Goal: Task Accomplishment & Management: Use online tool/utility

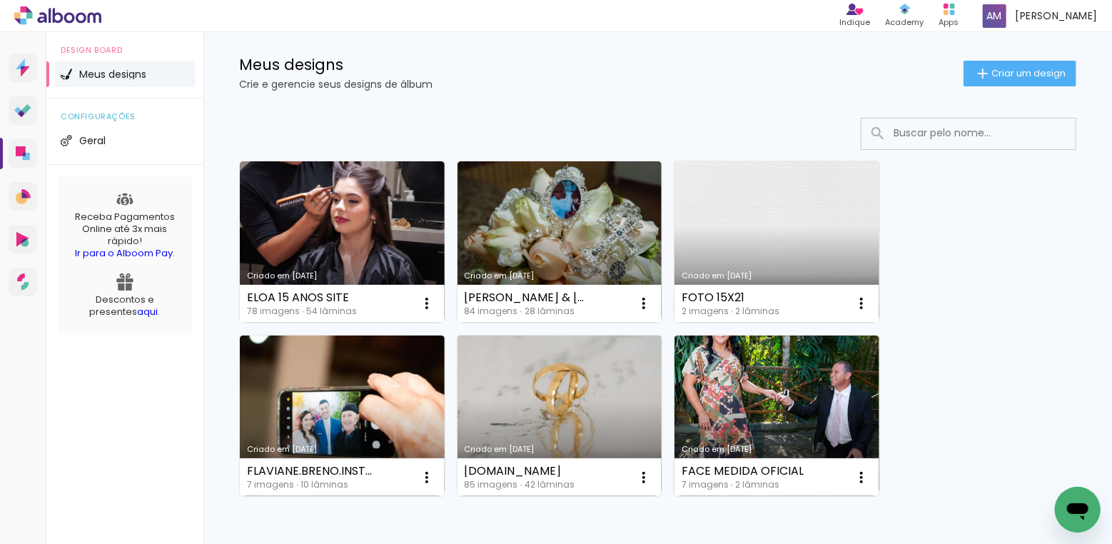
scroll to position [21, 0]
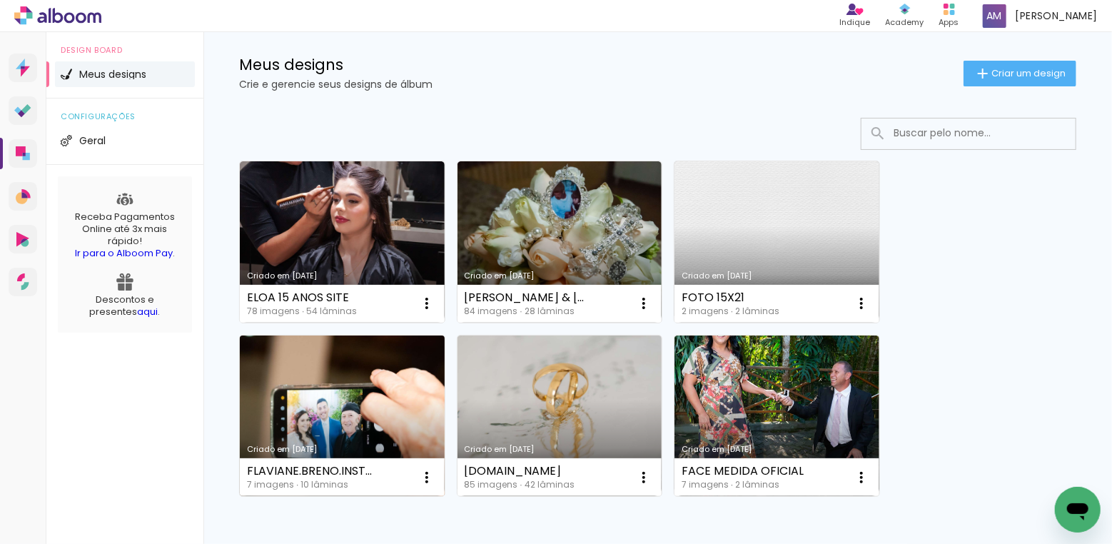
click at [355, 399] on link "Criado em [DATE]" at bounding box center [342, 416] width 205 height 161
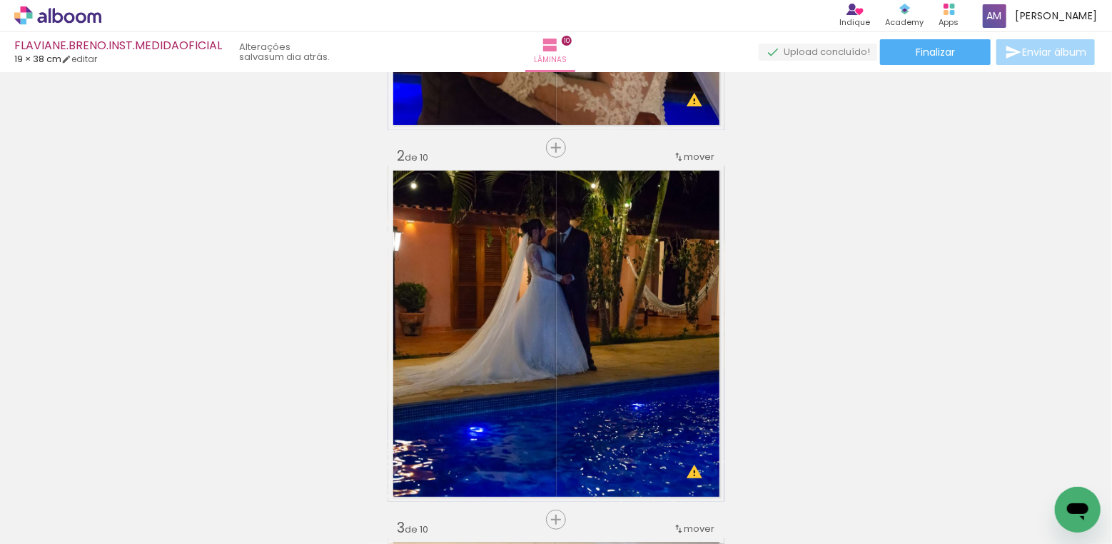
scroll to position [78, 0]
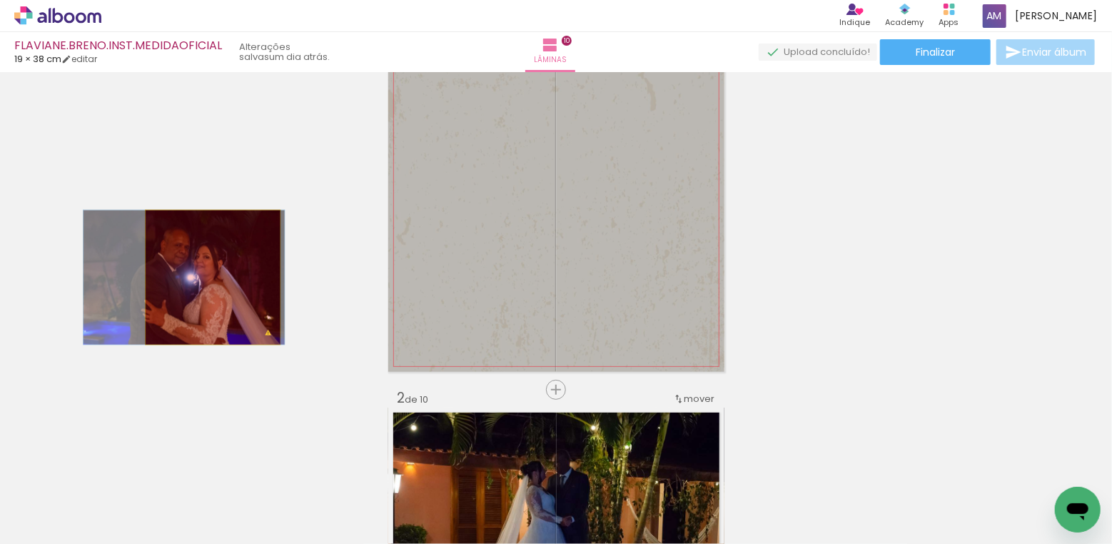
drag, startPoint x: 454, startPoint y: 268, endPoint x: 213, endPoint y: 277, distance: 241.4
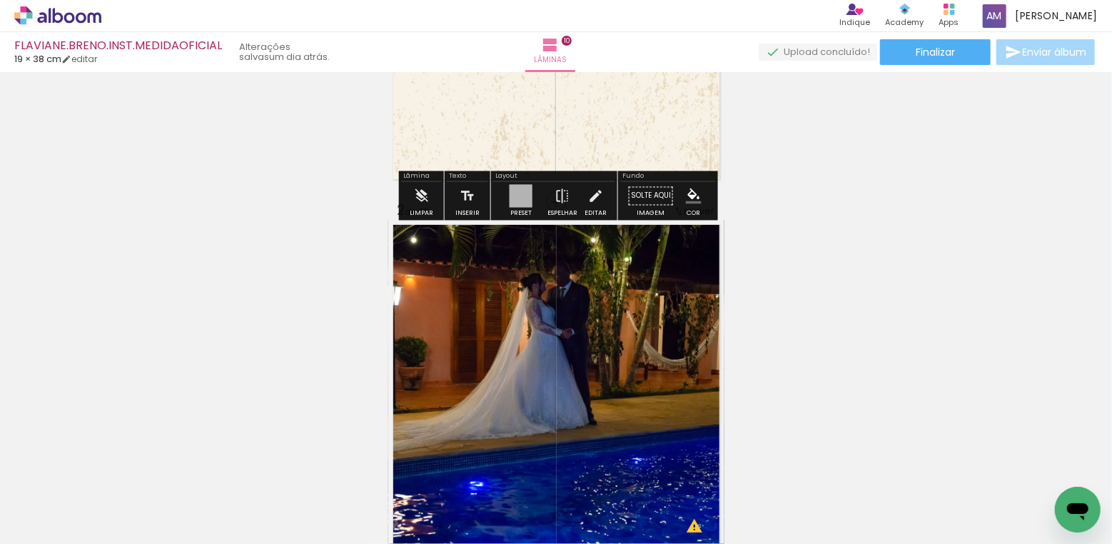
scroll to position [266, 0]
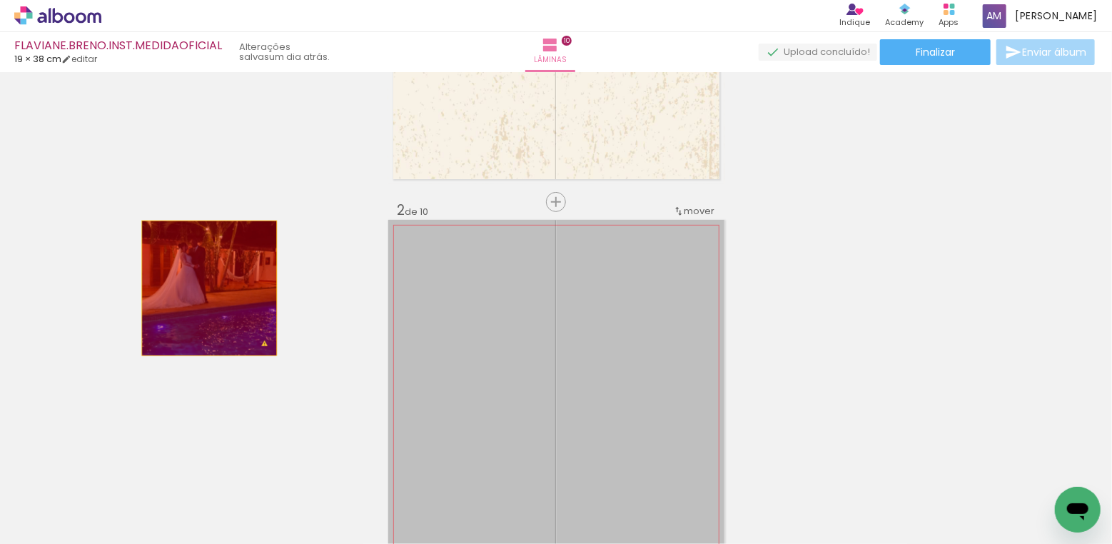
drag, startPoint x: 448, startPoint y: 345, endPoint x: 209, endPoint y: 288, distance: 245.2
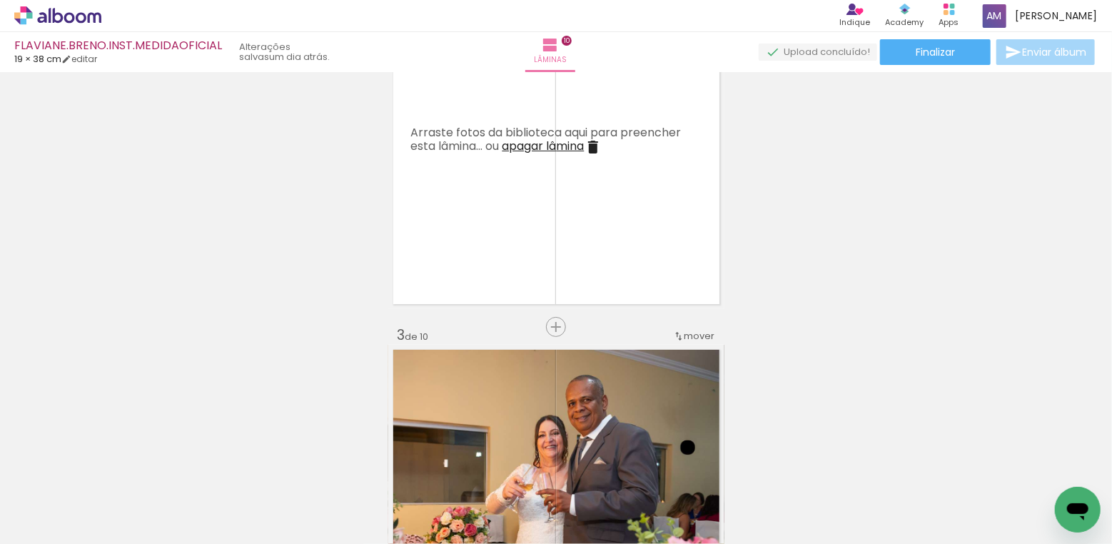
scroll to position [637, 0]
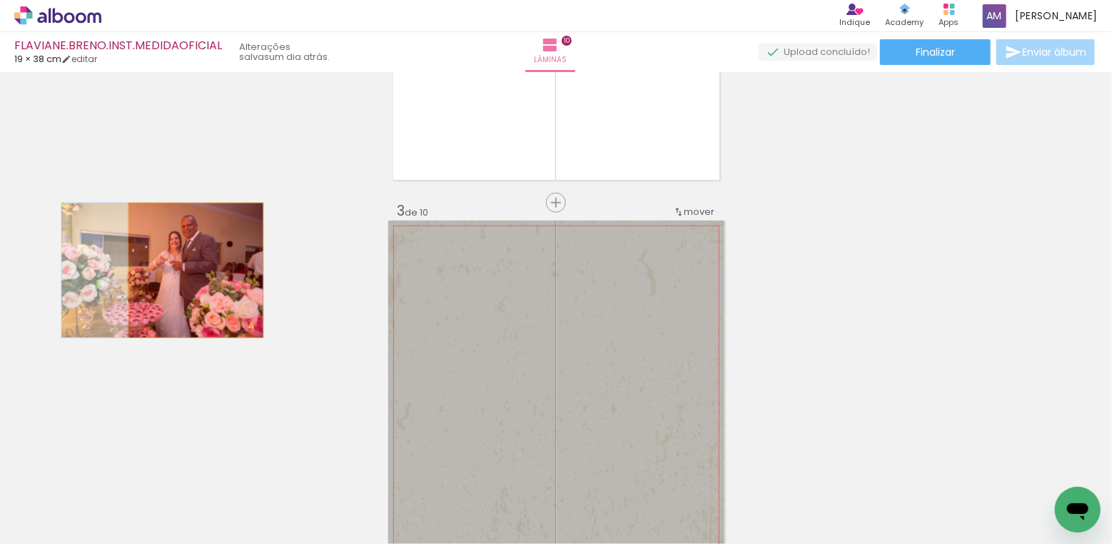
drag, startPoint x: 446, startPoint y: 308, endPoint x: 196, endPoint y: 270, distance: 253.5
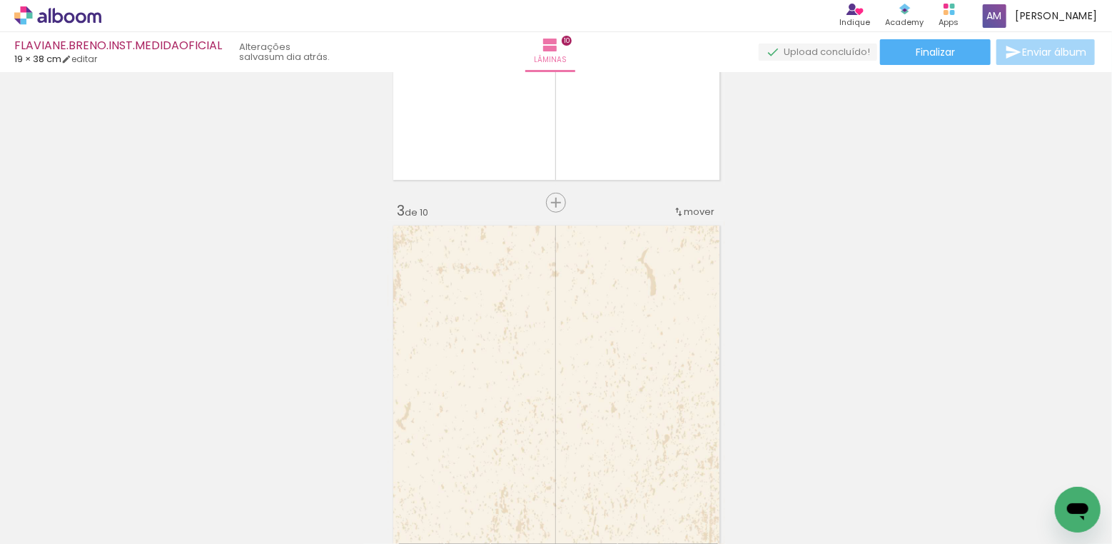
click at [681, 251] on quentale-layouter at bounding box center [556, 389] width 336 height 336
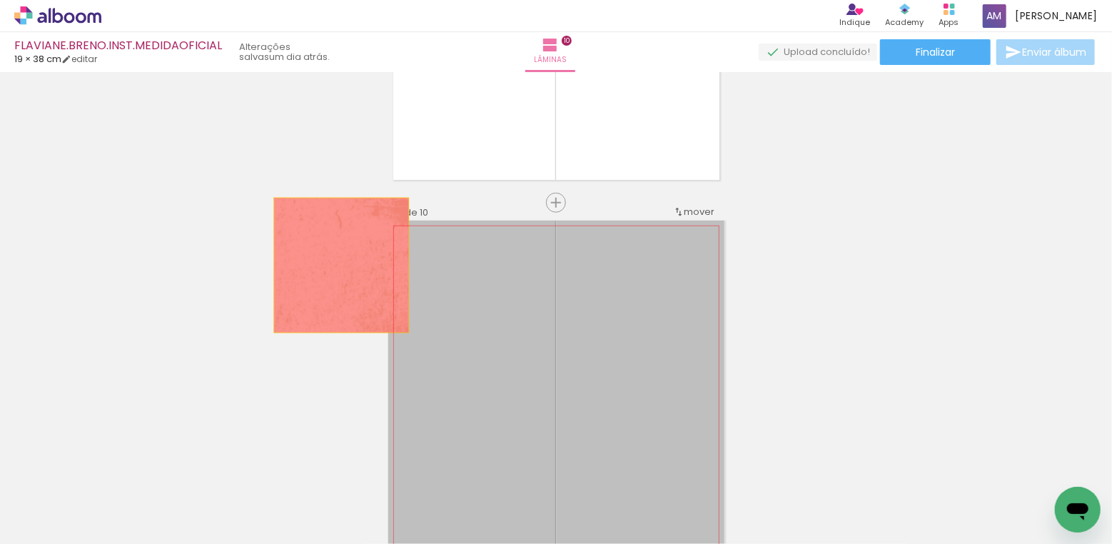
drag, startPoint x: 528, startPoint y: 307, endPoint x: 341, endPoint y: 265, distance: 191.7
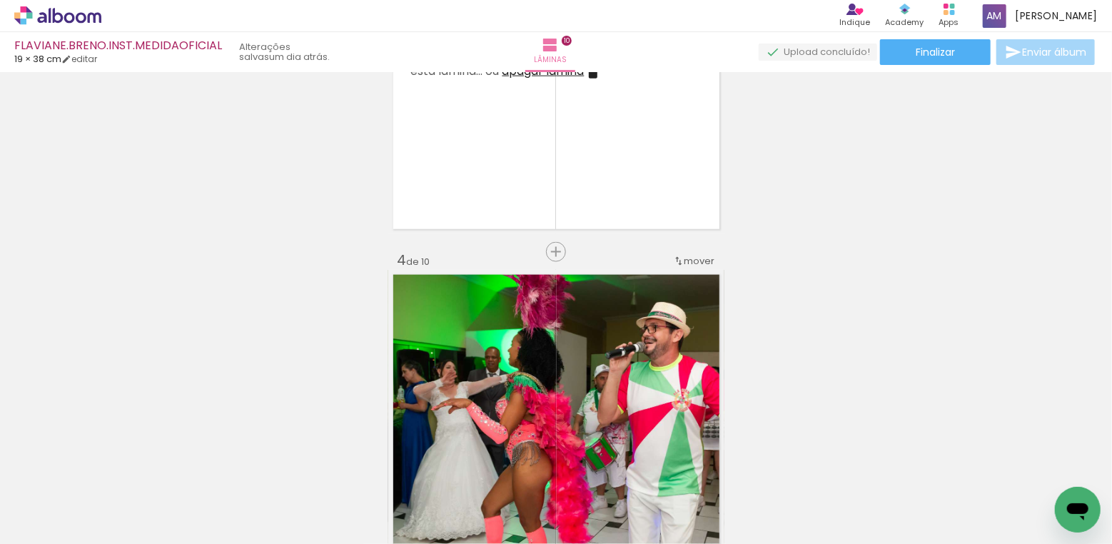
scroll to position [1053, 0]
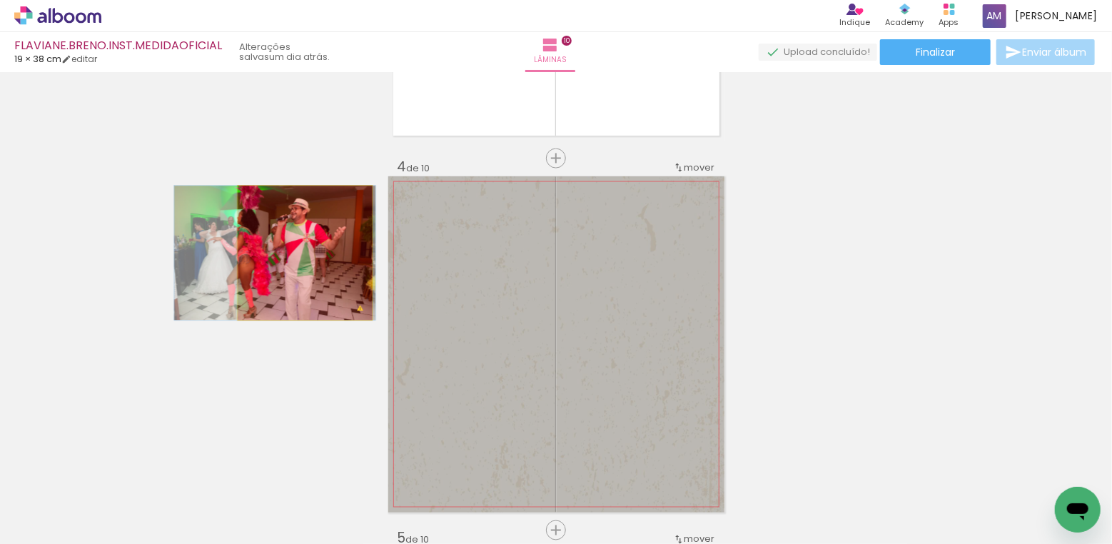
drag, startPoint x: 512, startPoint y: 265, endPoint x: 305, endPoint y: 253, distance: 207.4
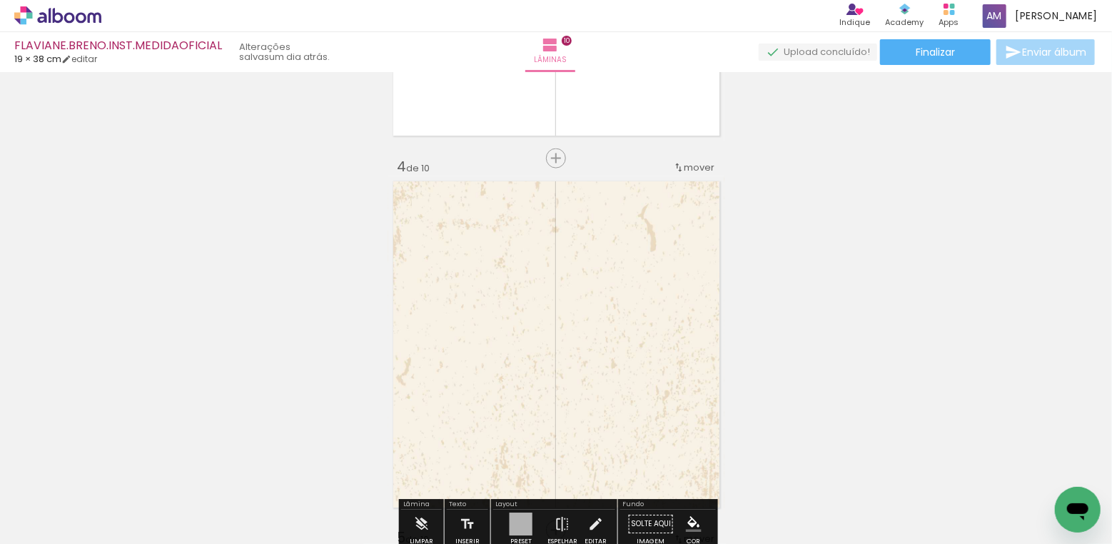
click at [672, 272] on quentale-layouter at bounding box center [556, 344] width 336 height 336
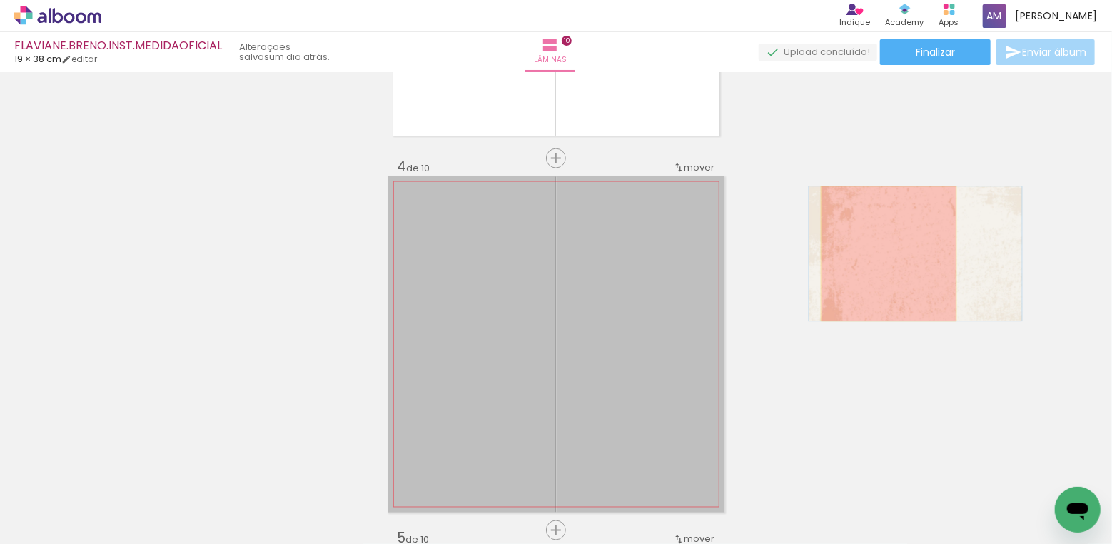
drag, startPoint x: 645, startPoint y: 238, endPoint x: 889, endPoint y: 253, distance: 243.9
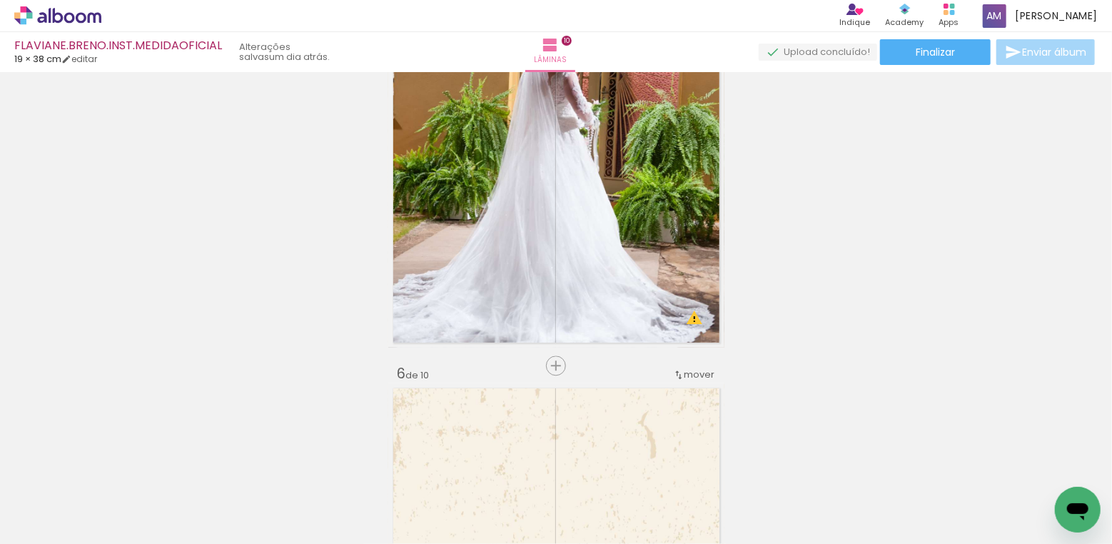
scroll to position [1488, 0]
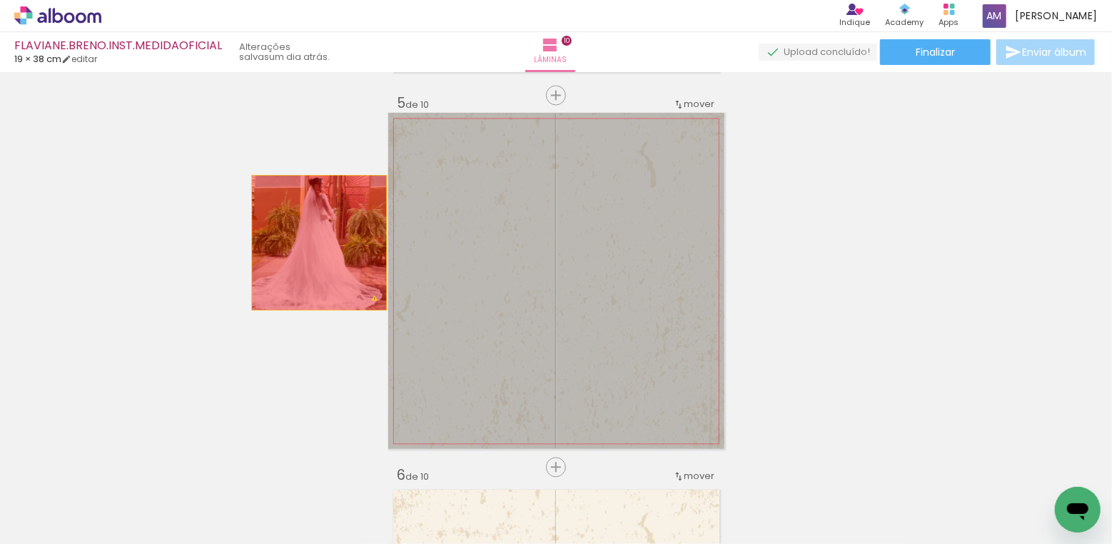
drag, startPoint x: 489, startPoint y: 261, endPoint x: 319, endPoint y: 242, distance: 171.0
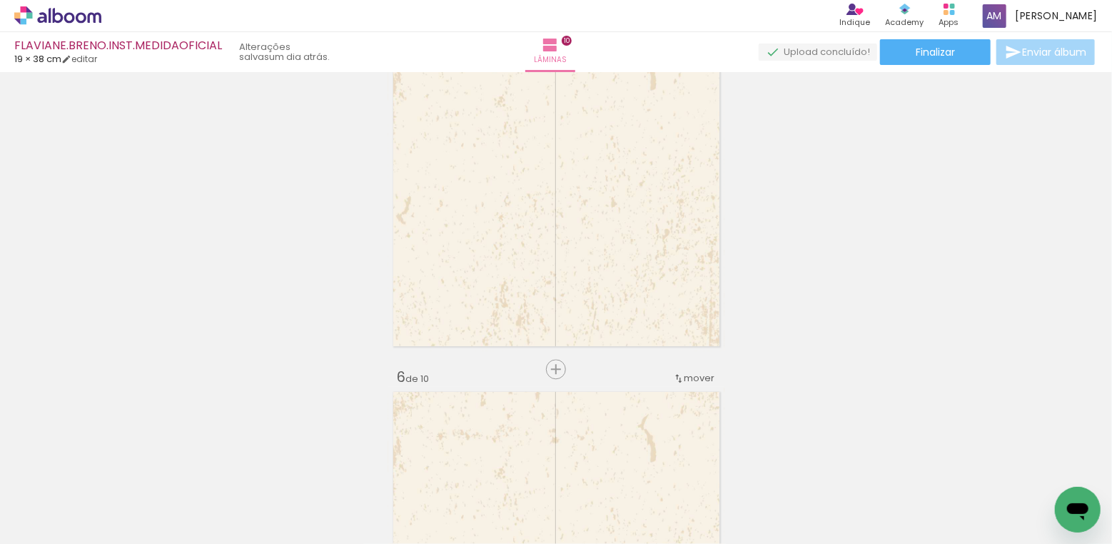
scroll to position [1376, 0]
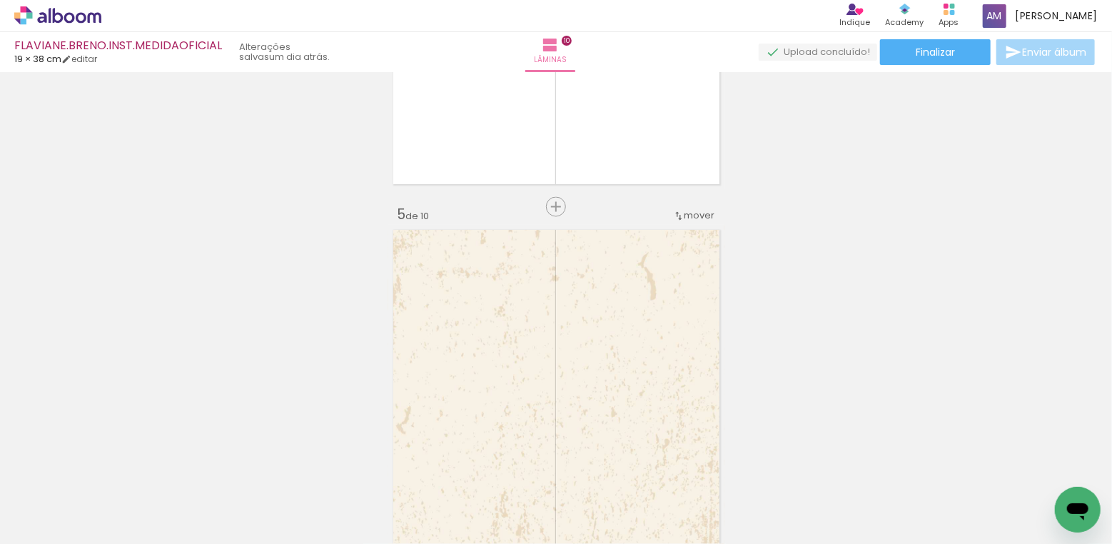
click at [656, 300] on quentale-layouter at bounding box center [556, 393] width 336 height 336
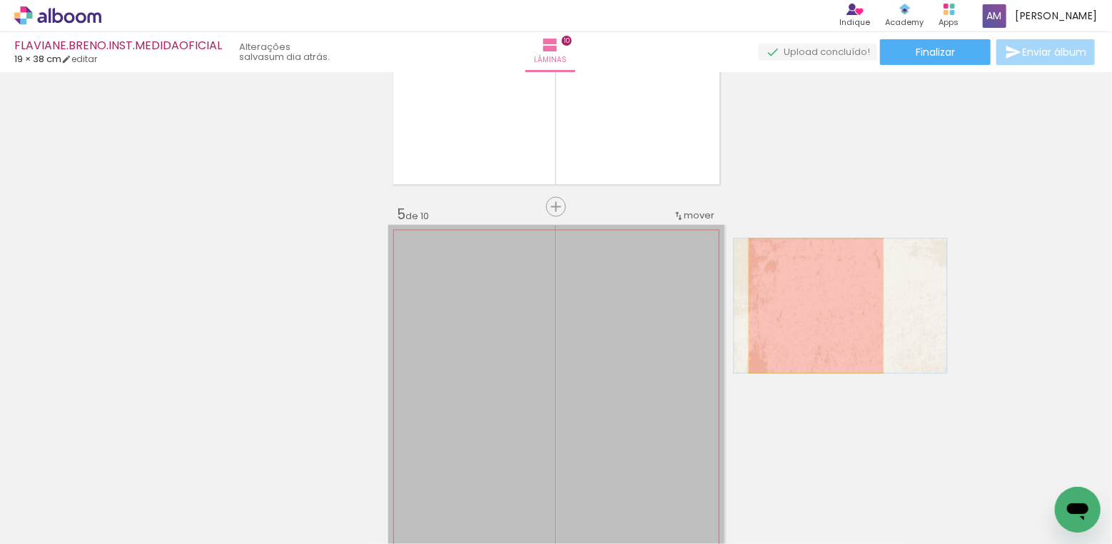
drag, startPoint x: 657, startPoint y: 308, endPoint x: 817, endPoint y: 306, distance: 159.2
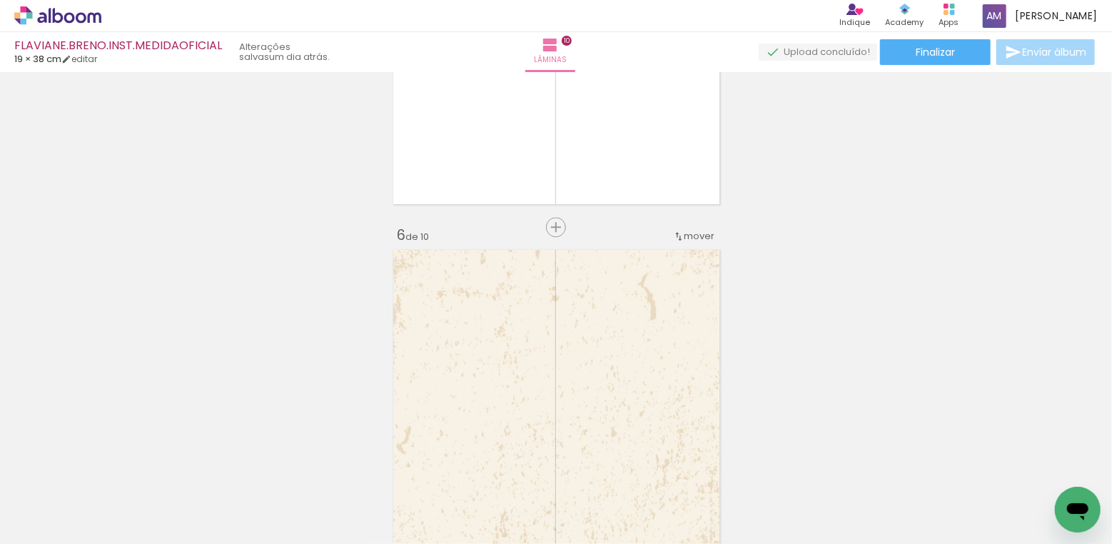
scroll to position [1827, 0]
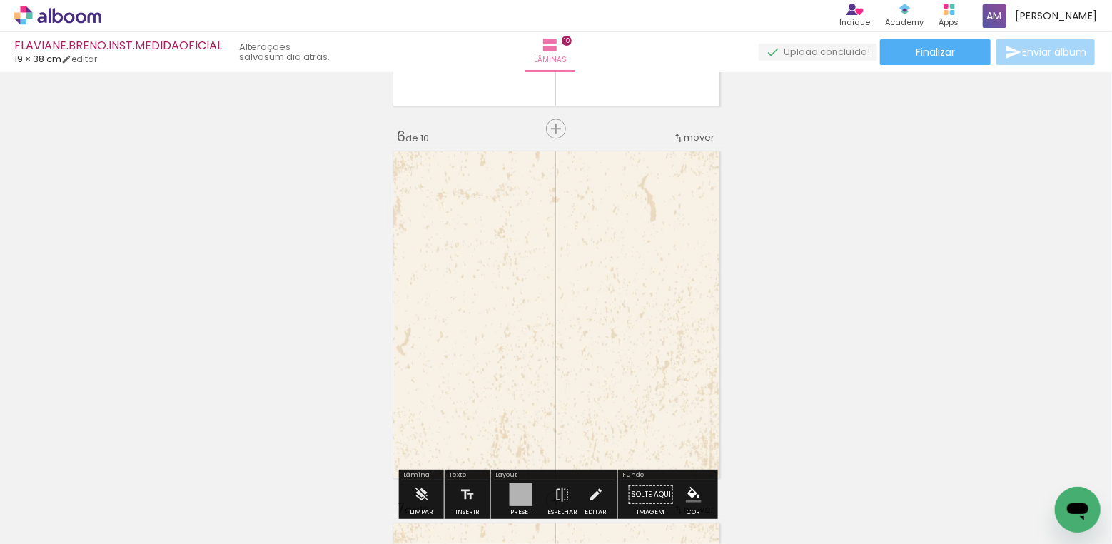
click at [632, 255] on quentale-layouter at bounding box center [556, 314] width 336 height 336
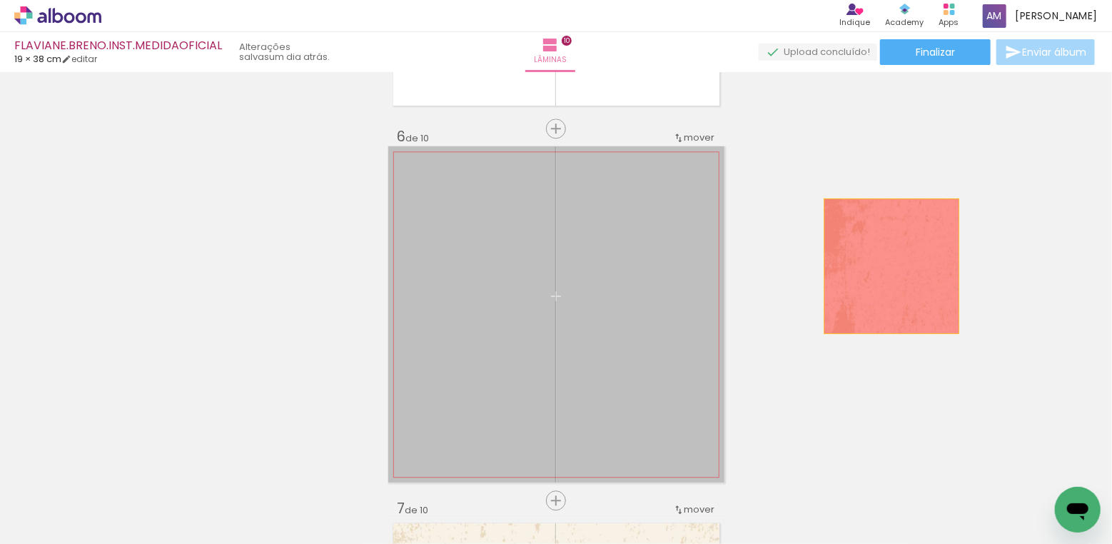
drag, startPoint x: 632, startPoint y: 273, endPoint x: 892, endPoint y: 266, distance: 260.0
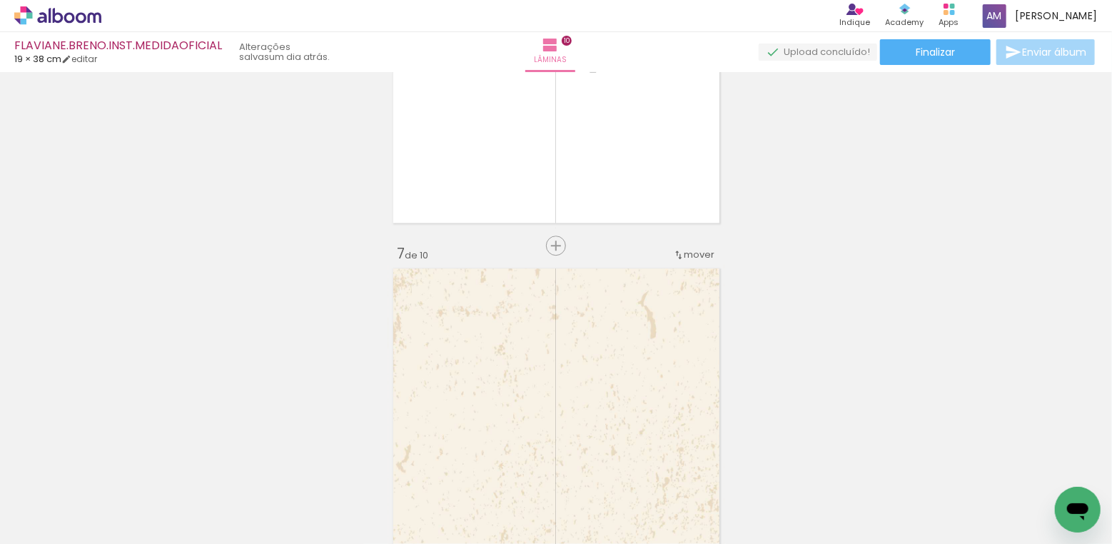
scroll to position [2131, 0]
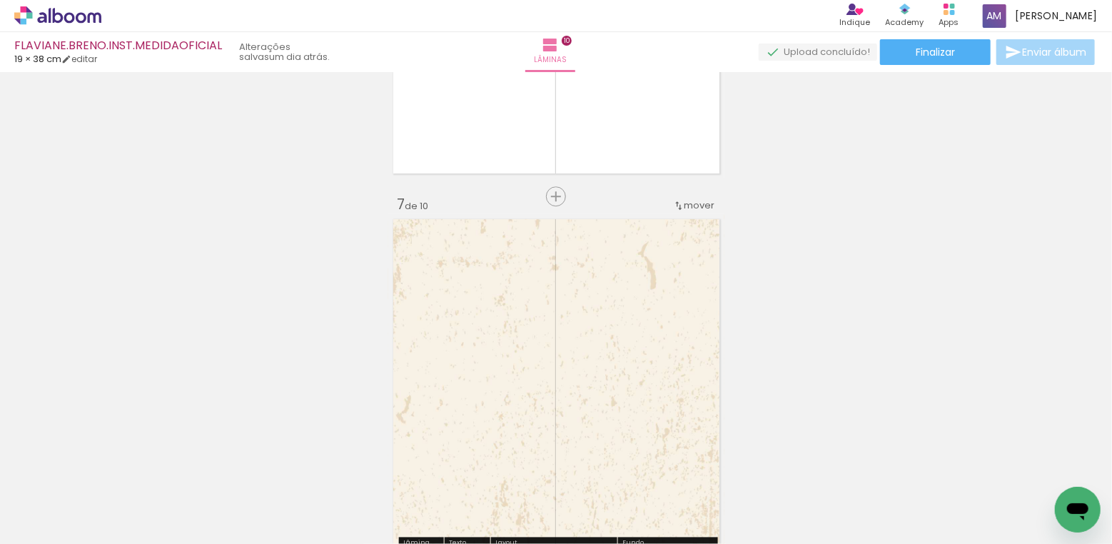
click at [650, 313] on quentale-layouter at bounding box center [556, 382] width 336 height 336
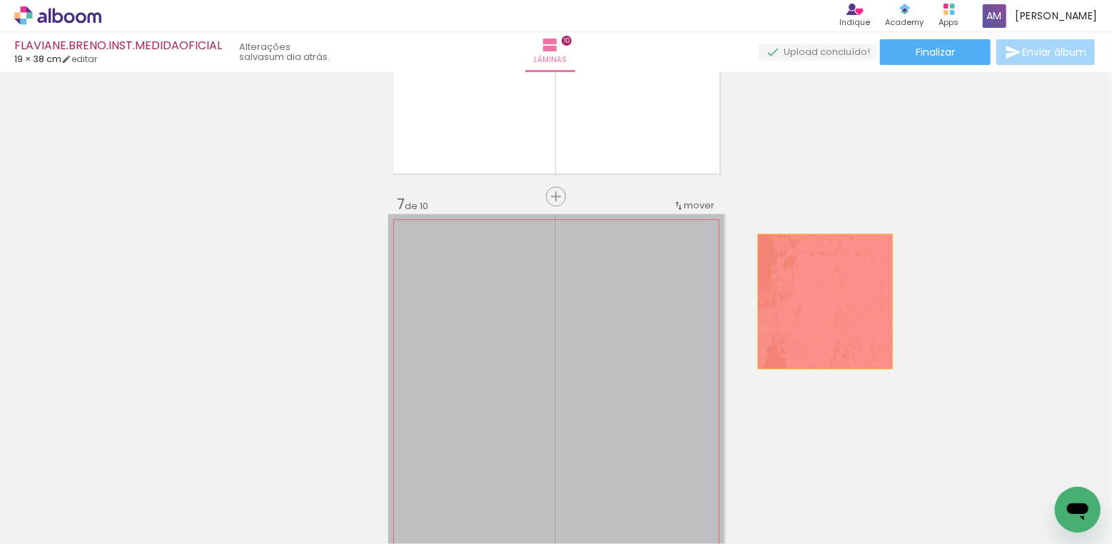
drag, startPoint x: 643, startPoint y: 323, endPoint x: 825, endPoint y: 301, distance: 183.3
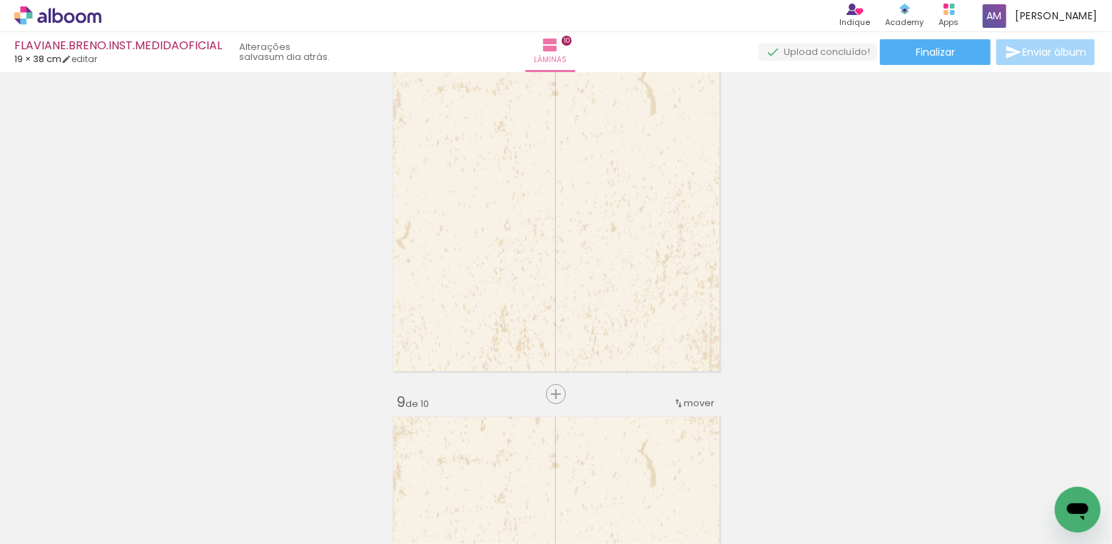
scroll to position [2451, 0]
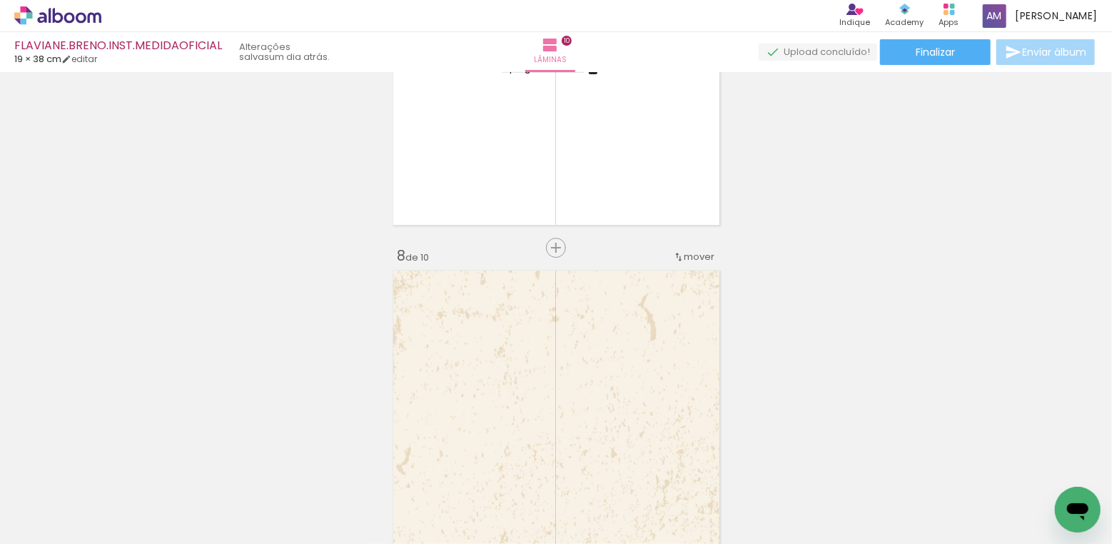
click at [598, 341] on quentale-layouter at bounding box center [556, 434] width 336 height 336
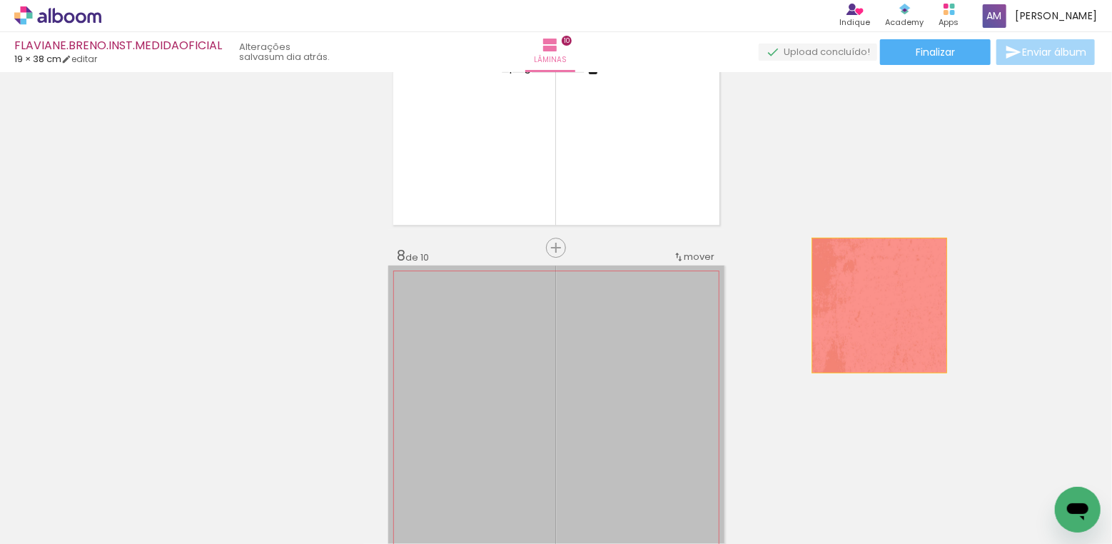
drag, startPoint x: 620, startPoint y: 333, endPoint x: 880, endPoint y: 305, distance: 261.3
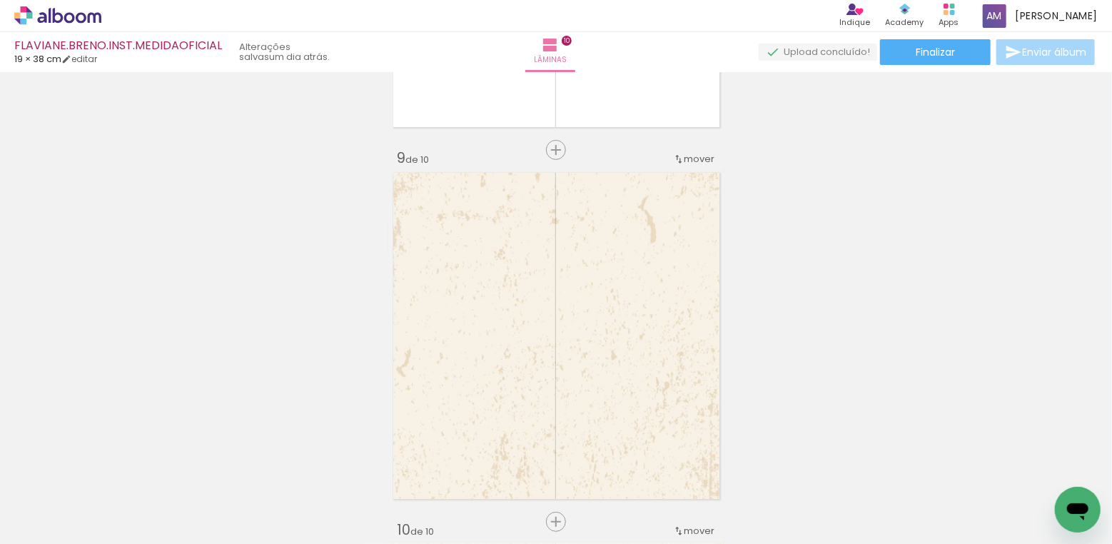
scroll to position [2879, 0]
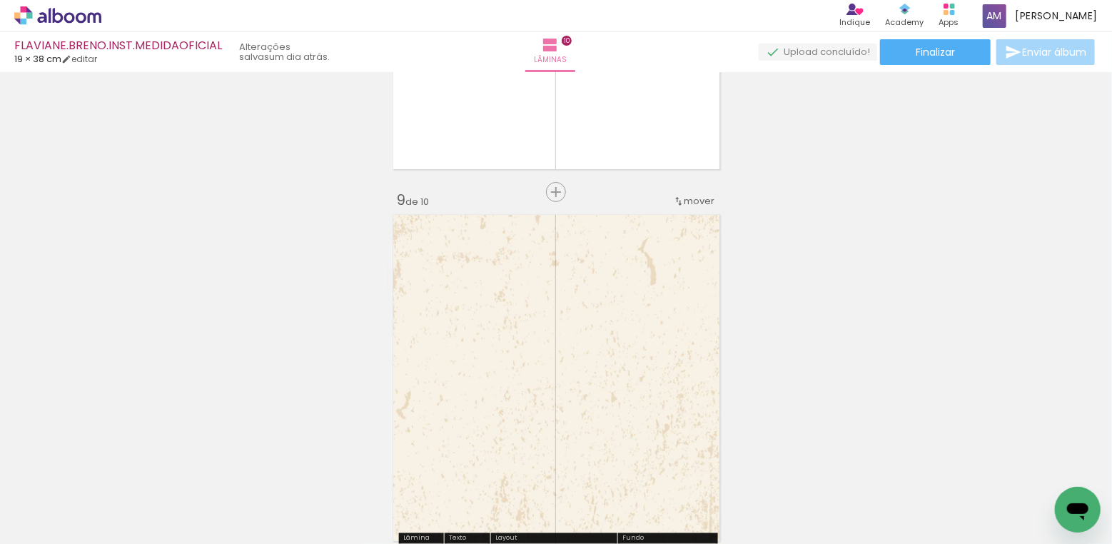
click at [646, 315] on quentale-layouter at bounding box center [556, 378] width 336 height 336
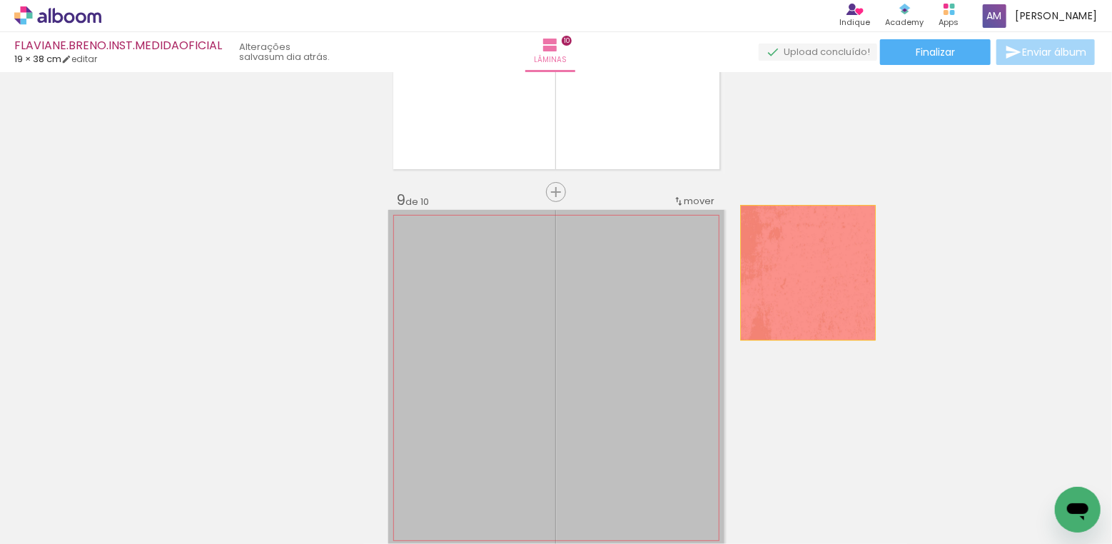
drag, startPoint x: 628, startPoint y: 273, endPoint x: 808, endPoint y: 273, distance: 179.9
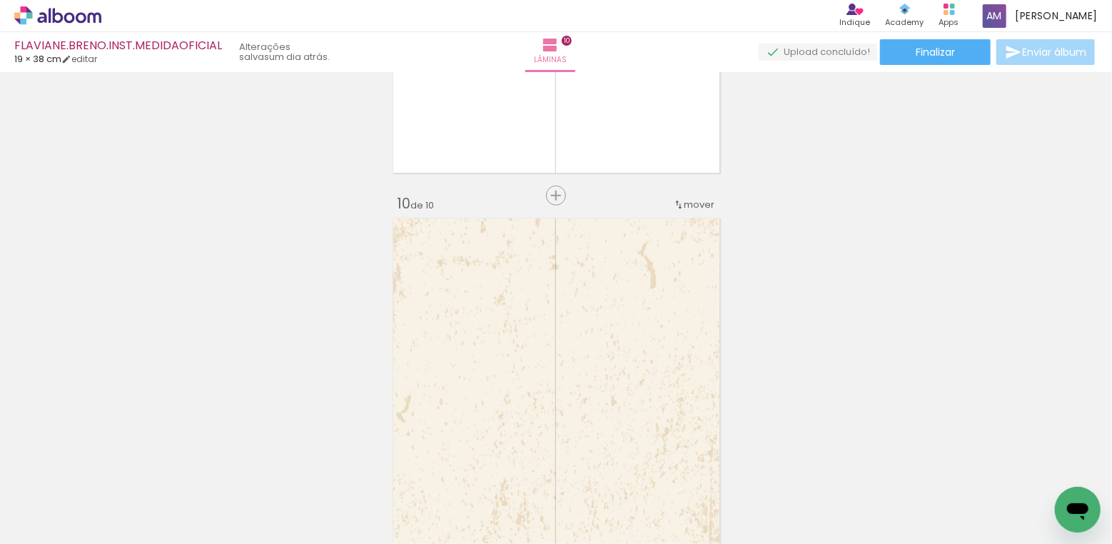
scroll to position [3246, 0]
click at [639, 303] on quentale-layouter at bounding box center [556, 383] width 336 height 336
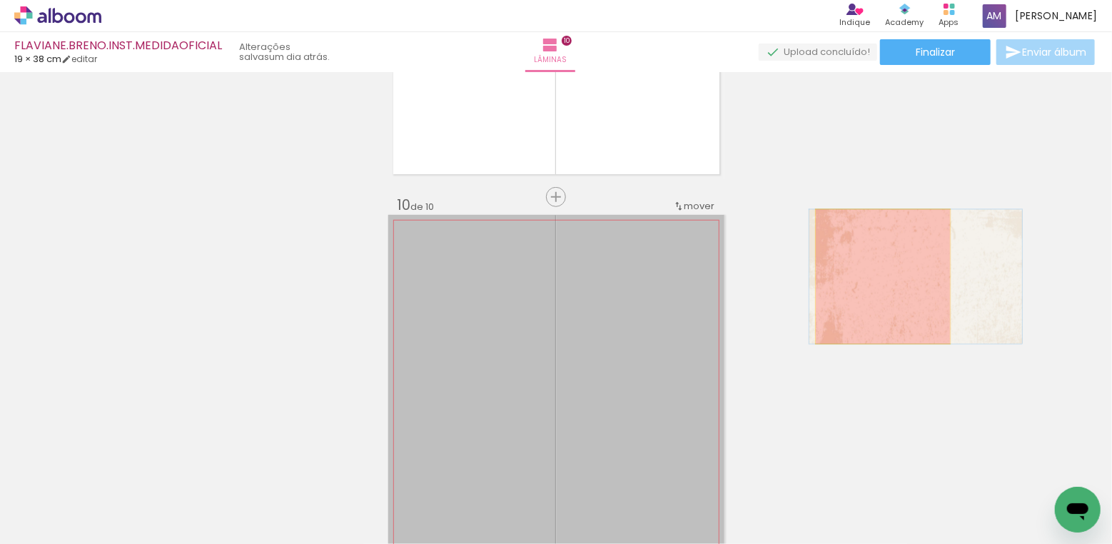
drag, startPoint x: 634, startPoint y: 271, endPoint x: 883, endPoint y: 276, distance: 249.2
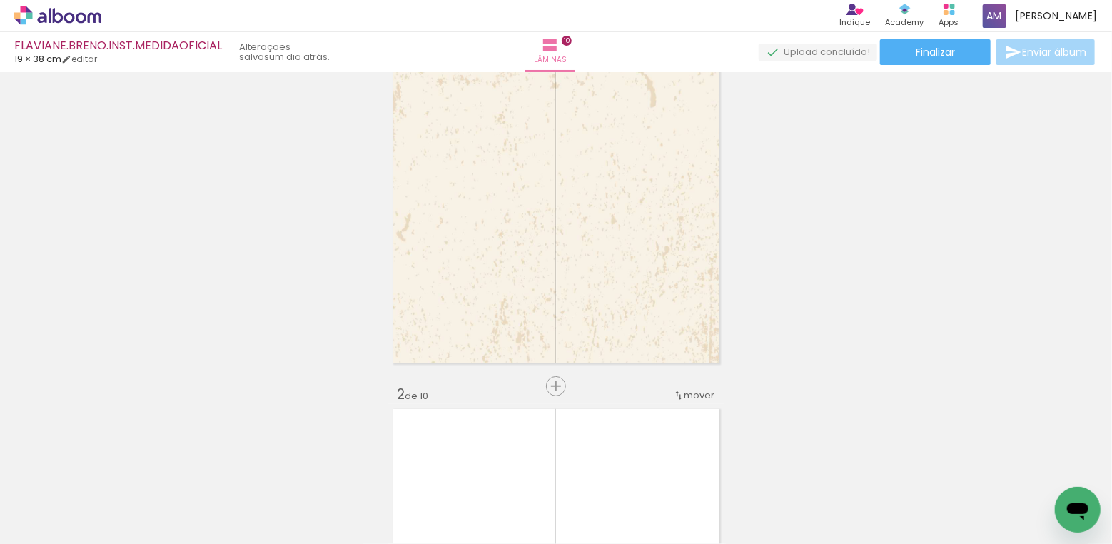
scroll to position [0, 0]
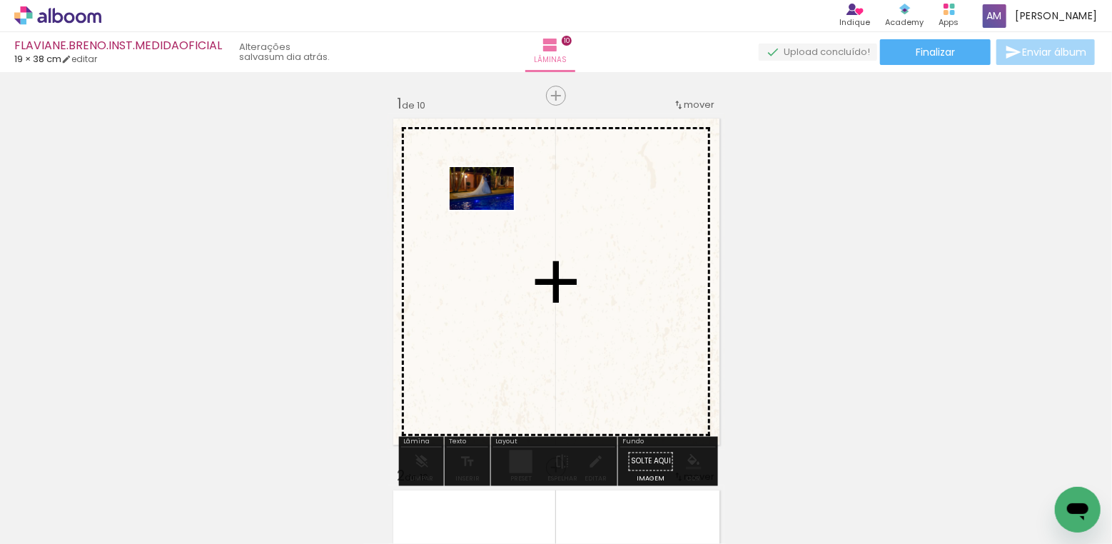
drag, startPoint x: 380, startPoint y: 503, endPoint x: 493, endPoint y: 210, distance: 314.1
click at [493, 210] on quentale-workspace at bounding box center [556, 272] width 1112 height 544
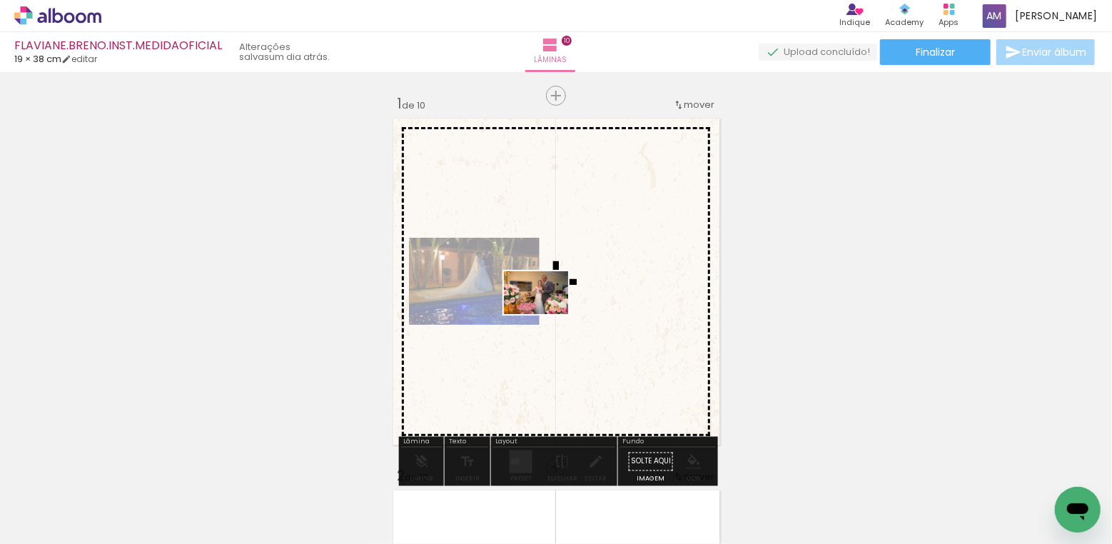
drag, startPoint x: 473, startPoint y: 500, endPoint x: 547, endPoint y: 314, distance: 200.3
click at [547, 314] on quentale-workspace at bounding box center [556, 272] width 1112 height 544
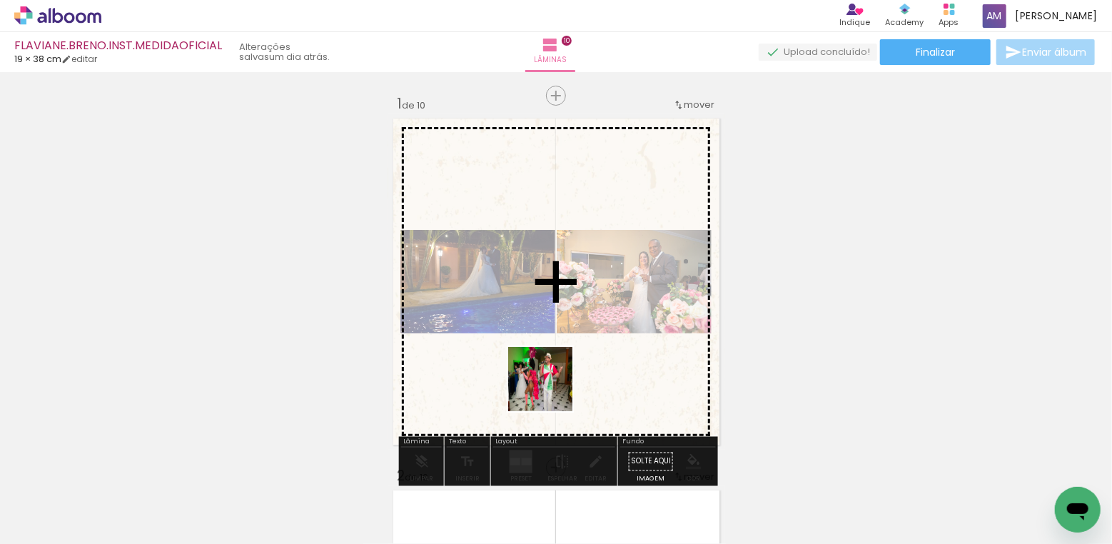
drag, startPoint x: 542, startPoint y: 498, endPoint x: 551, endPoint y: 373, distance: 125.3
click at [551, 373] on quentale-workspace at bounding box center [556, 272] width 1112 height 544
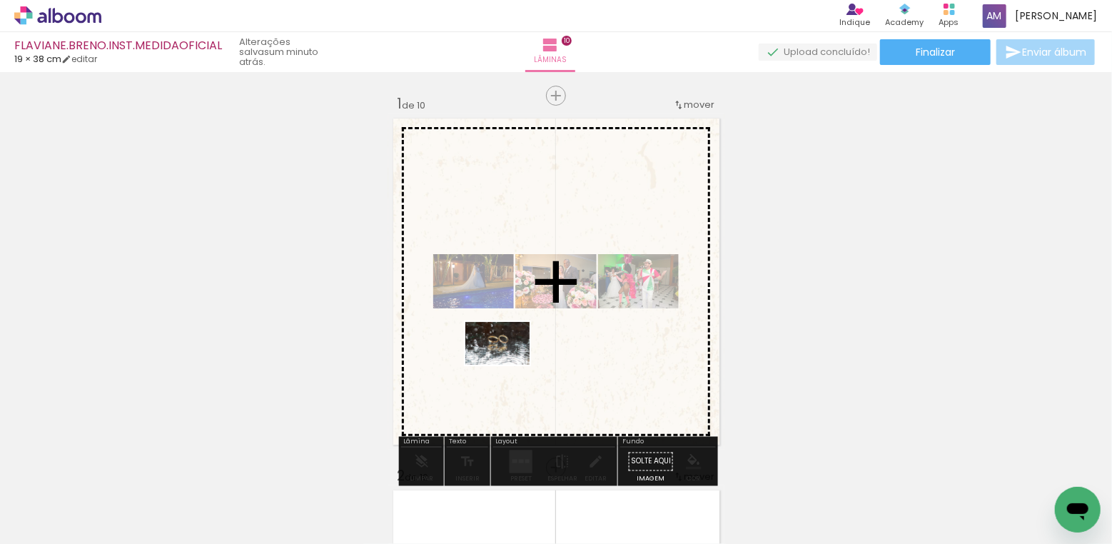
drag, startPoint x: 236, startPoint y: 500, endPoint x: 511, endPoint y: 359, distance: 309.7
click at [511, 359] on quentale-workspace at bounding box center [556, 272] width 1112 height 544
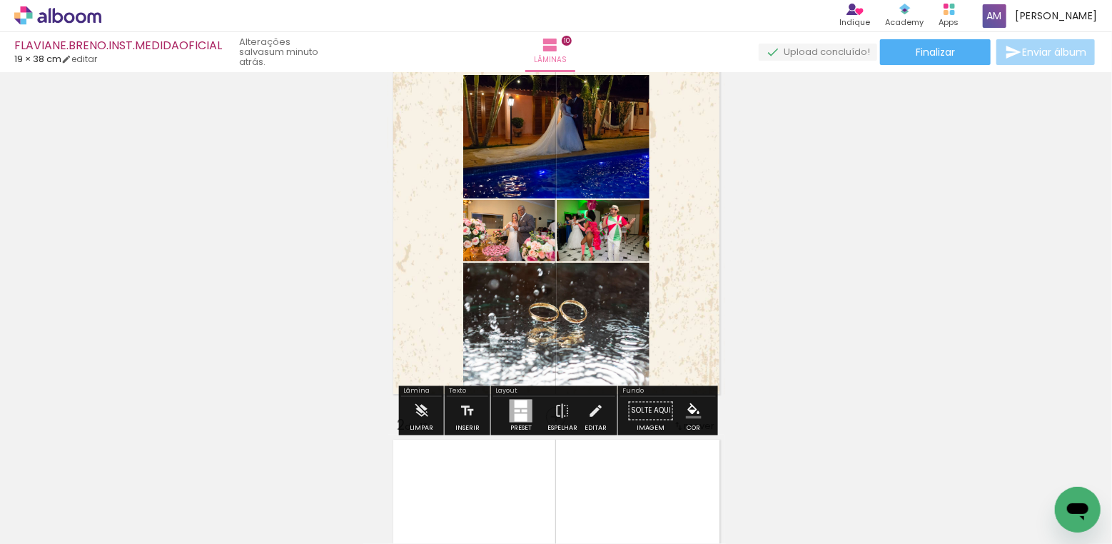
scroll to position [59, 0]
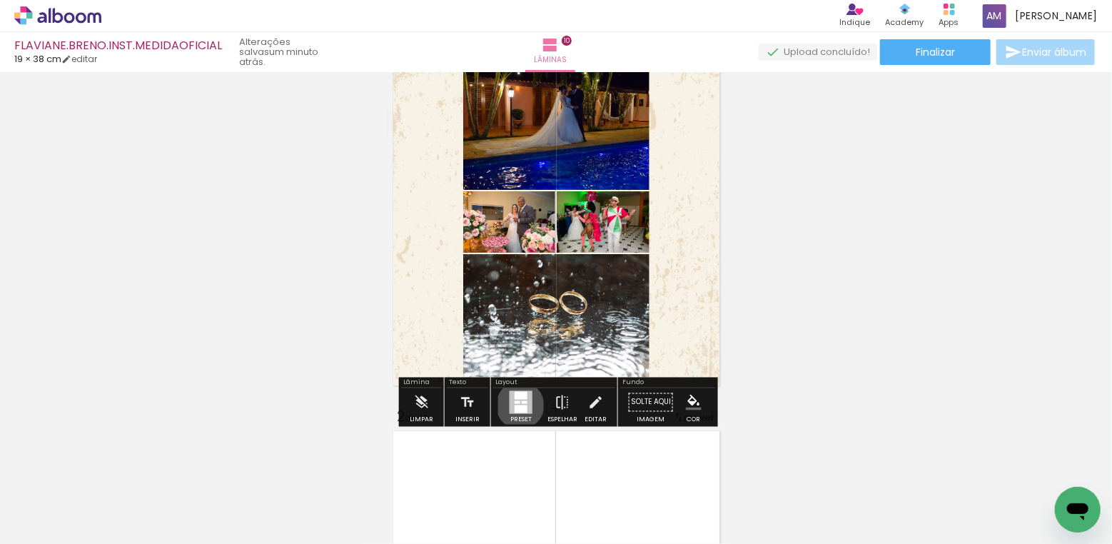
click at [517, 405] on div at bounding box center [521, 409] width 13 height 8
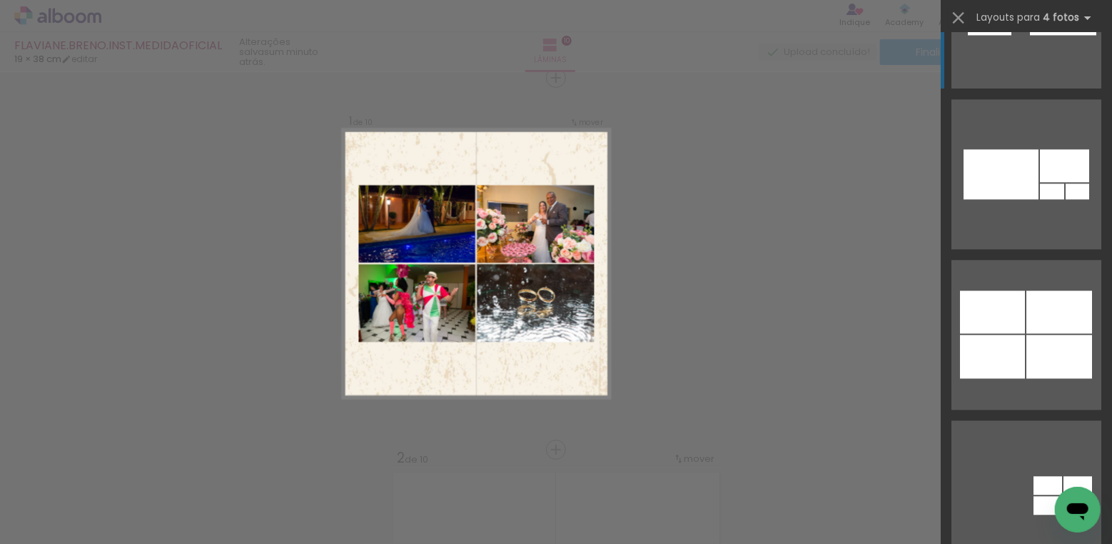
scroll to position [1720, 0]
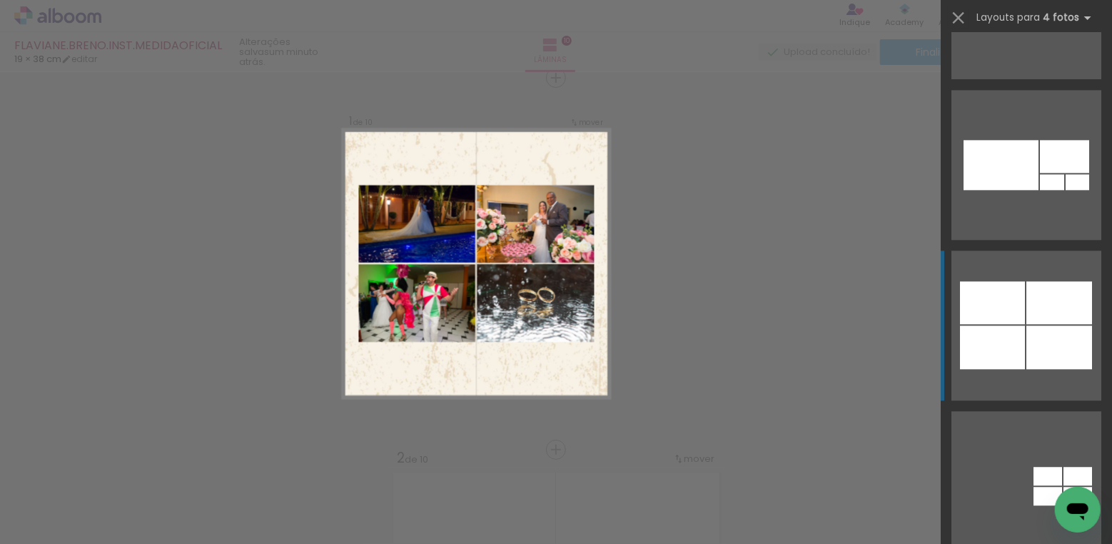
click at [1015, 336] on div at bounding box center [992, 348] width 65 height 44
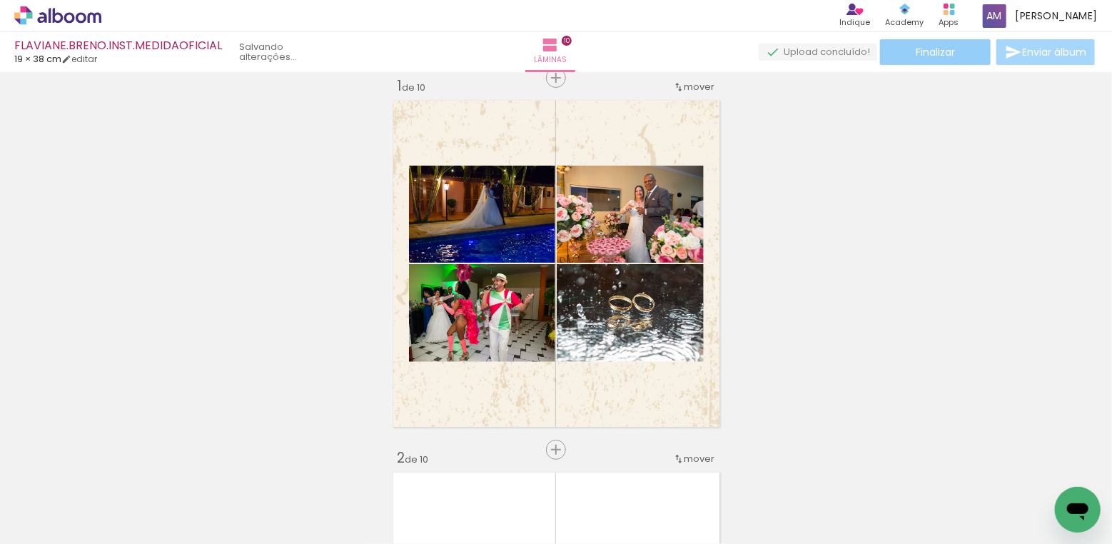
click at [922, 56] on span "Finalizar" at bounding box center [935, 52] width 39 height 10
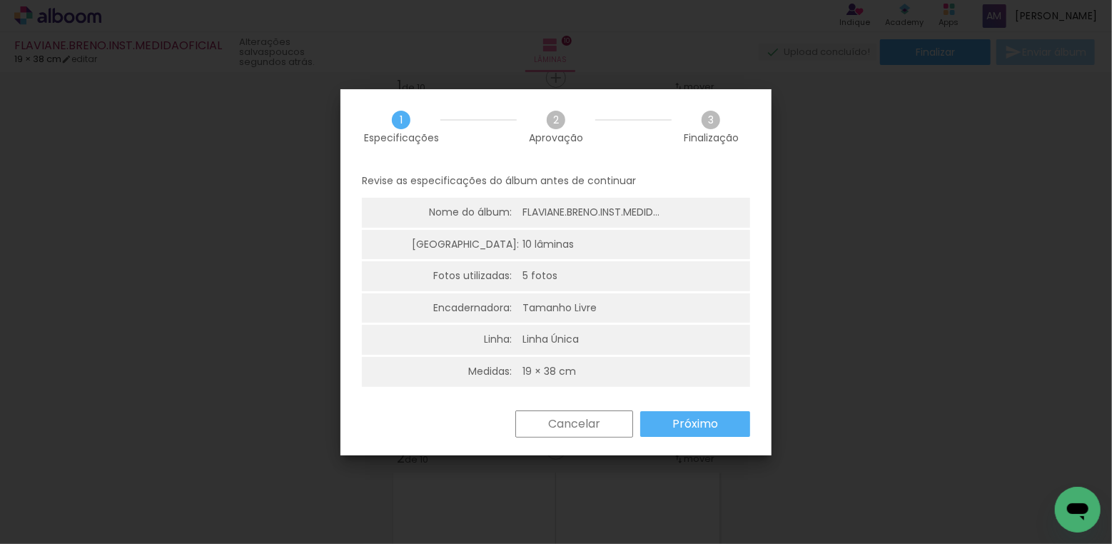
click at [0, 0] on slot "Próximo" at bounding box center [0, 0] width 0 height 0
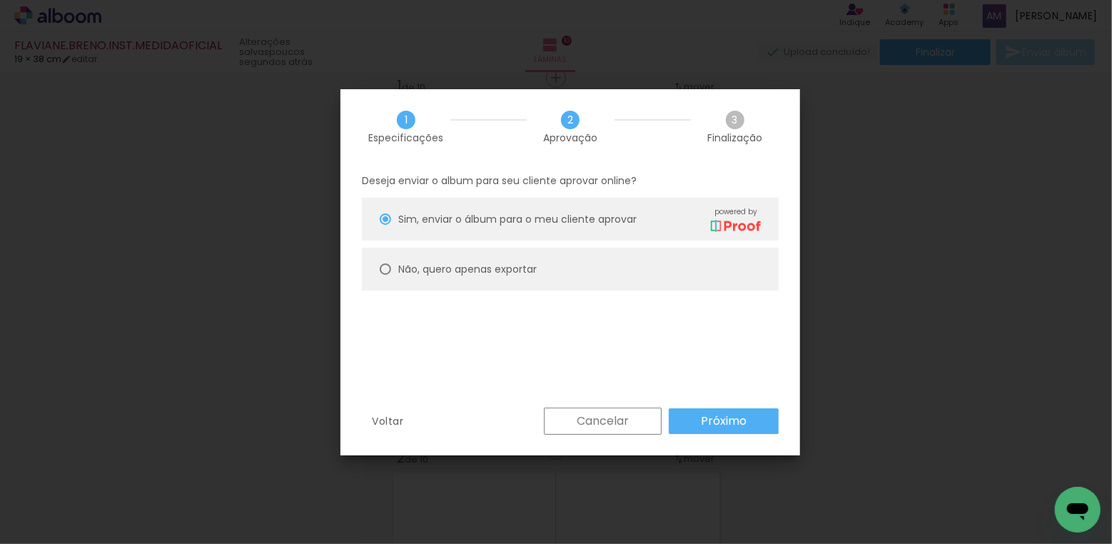
click at [388, 271] on div at bounding box center [385, 268] width 11 height 11
type paper-radio-button "on"
click at [0, 0] on slot "Próximo" at bounding box center [0, 0] width 0 height 0
type input "Alta, 300 DPI"
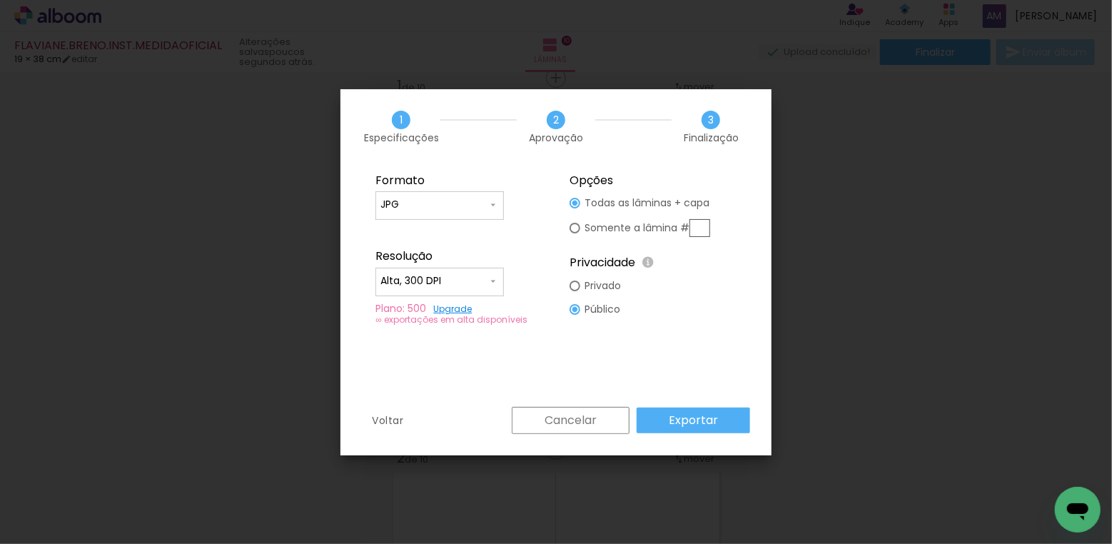
click at [574, 226] on div at bounding box center [575, 228] width 11 height 11
type paper-radio-button "on"
click at [697, 231] on input "text" at bounding box center [700, 228] width 21 height 18
type input "1"
click at [0, 0] on slot "Exportar" at bounding box center [0, 0] width 0 height 0
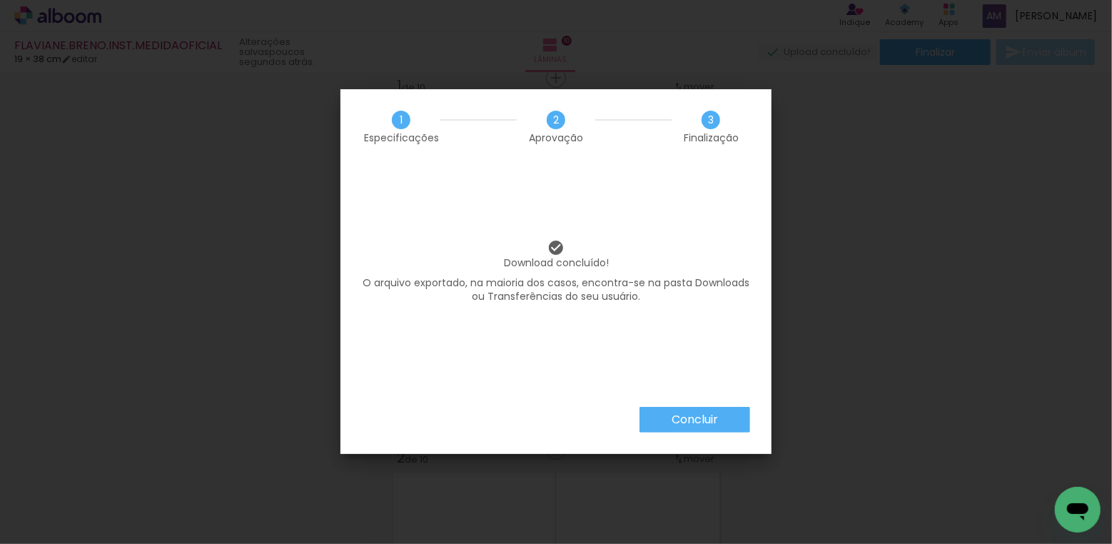
click at [0, 0] on slot "Concluir" at bounding box center [0, 0] width 0 height 0
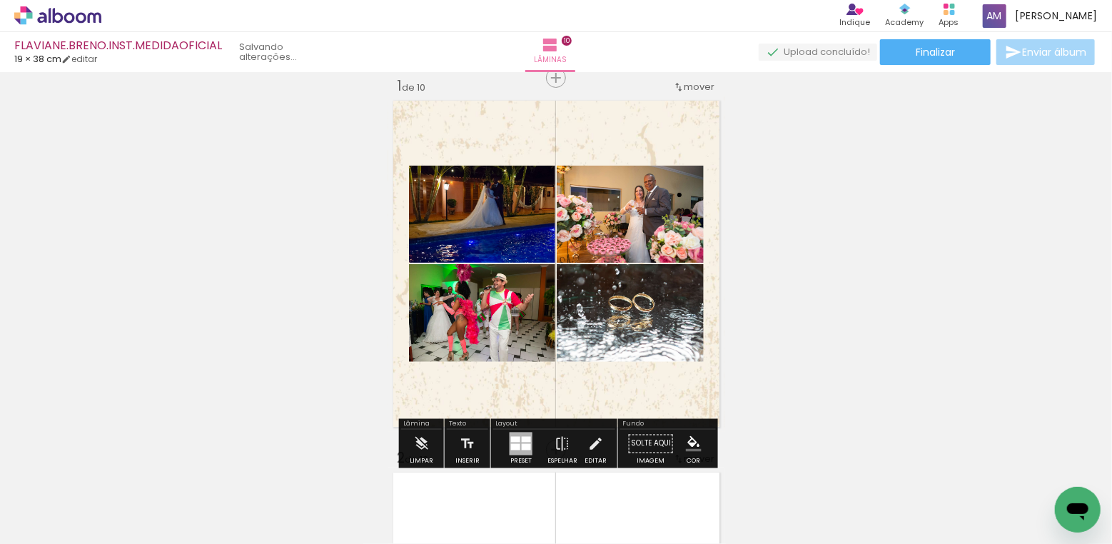
click at [40, 14] on icon at bounding box center [41, 17] width 9 height 11
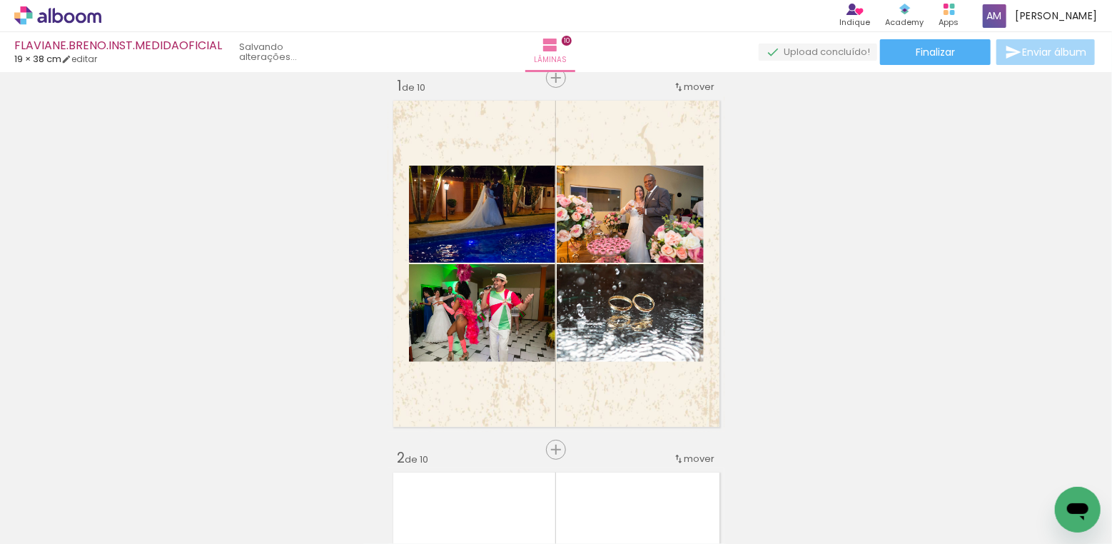
click at [21, 13] on icon at bounding box center [57, 15] width 87 height 19
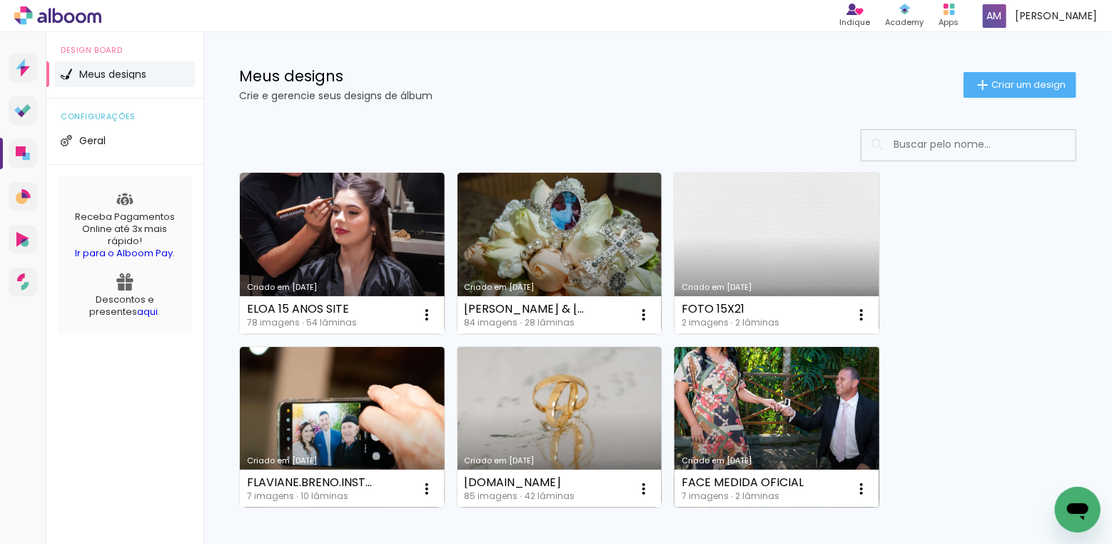
scroll to position [21, 0]
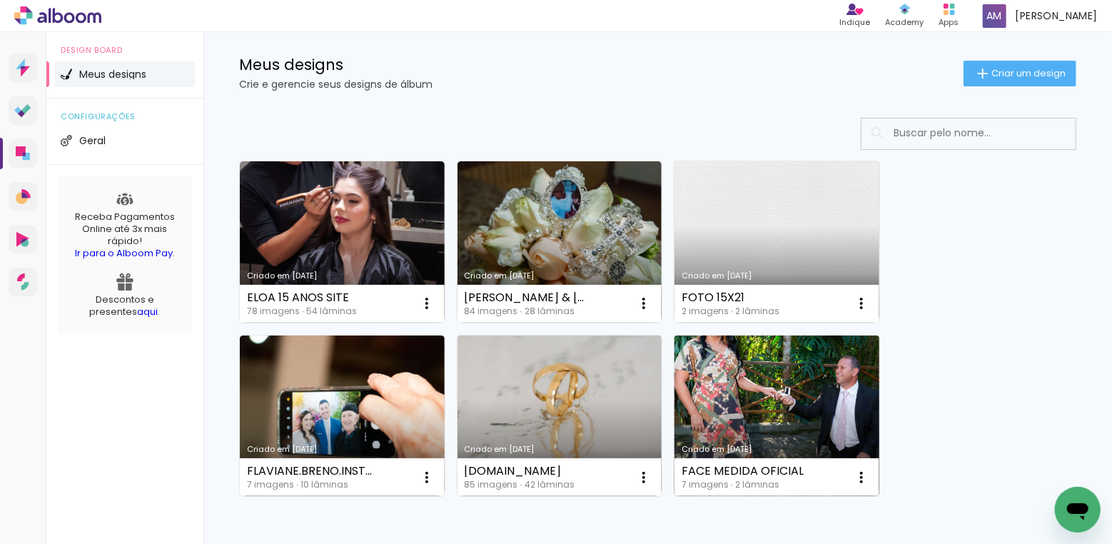
click at [780, 387] on link "Criado em [DATE]" at bounding box center [777, 416] width 205 height 161
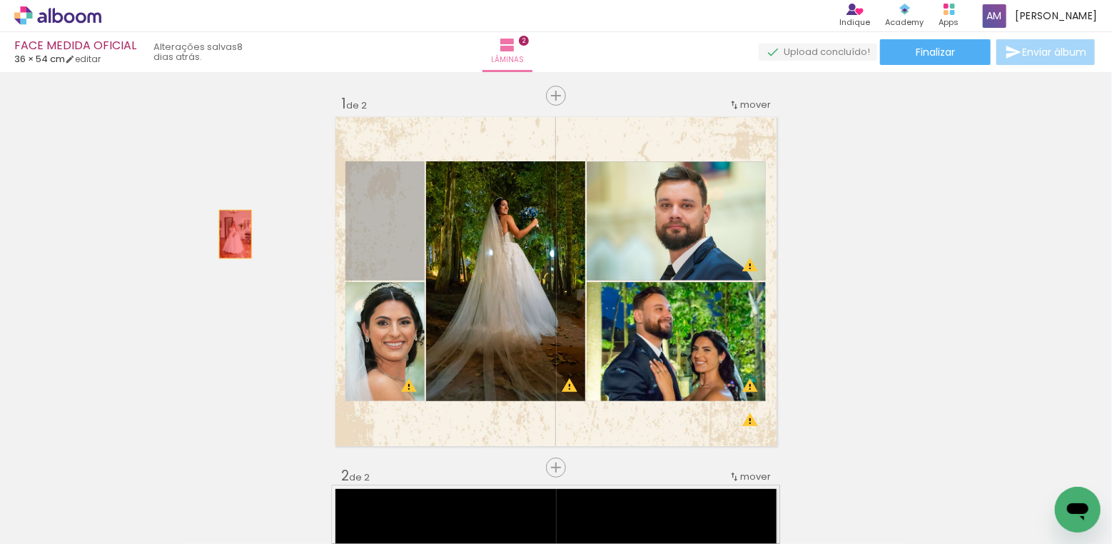
drag, startPoint x: 393, startPoint y: 231, endPoint x: 236, endPoint y: 234, distance: 157.1
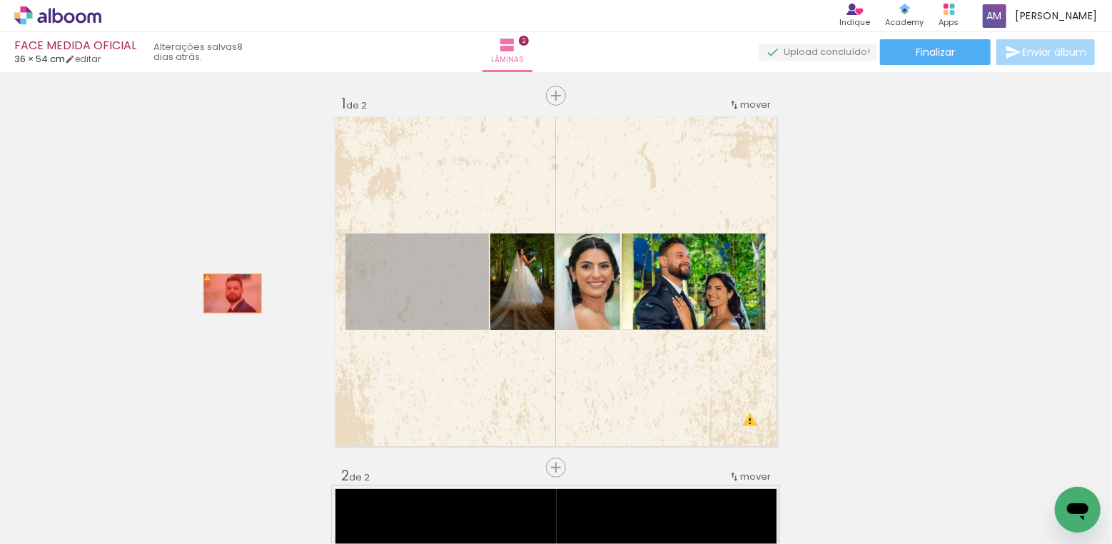
drag, startPoint x: 400, startPoint y: 317, endPoint x: 228, endPoint y: 293, distance: 173.7
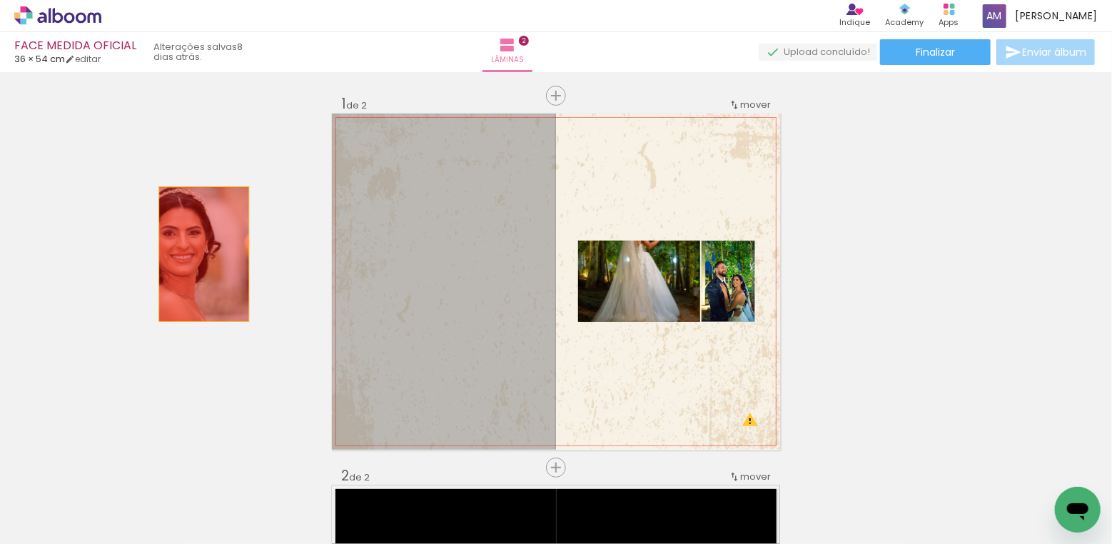
drag, startPoint x: 405, startPoint y: 296, endPoint x: 204, endPoint y: 254, distance: 205.5
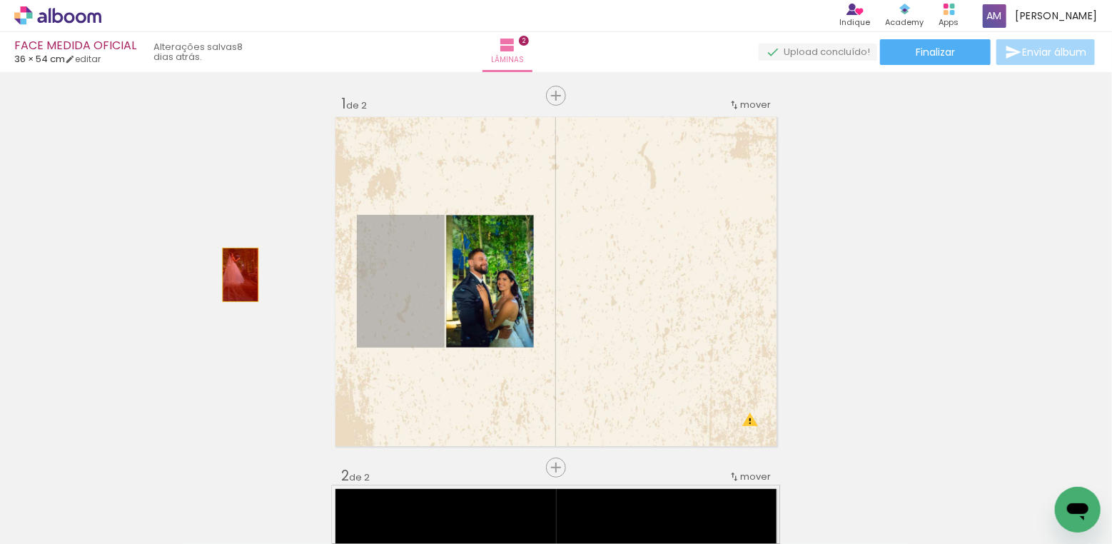
drag, startPoint x: 416, startPoint y: 301, endPoint x: 241, endPoint y: 275, distance: 177.5
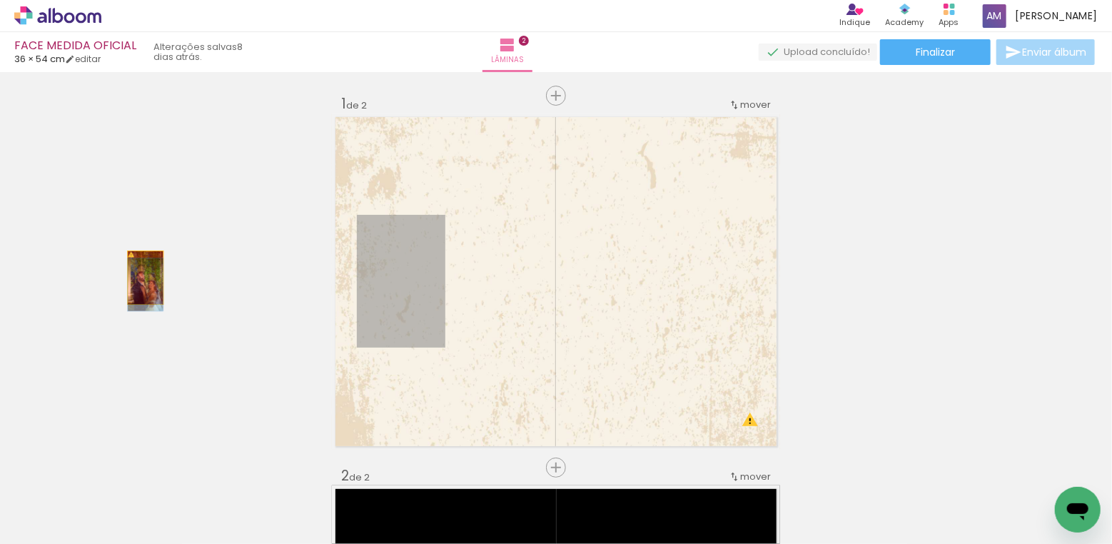
drag, startPoint x: 420, startPoint y: 308, endPoint x: 146, endPoint y: 278, distance: 276.5
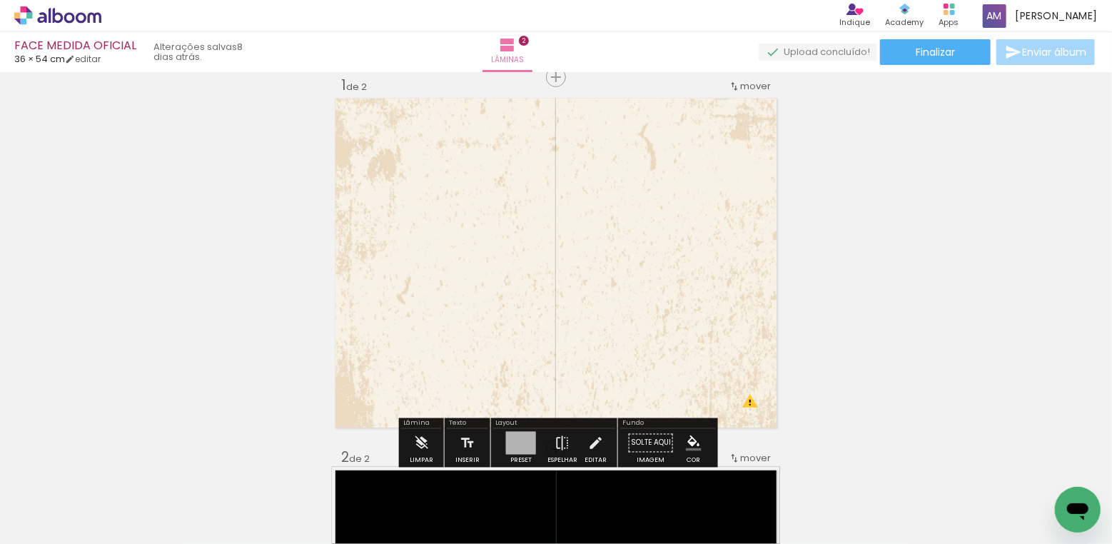
scroll to position [18, 0]
click at [196, 467] on iron-icon at bounding box center [191, 467] width 15 height 15
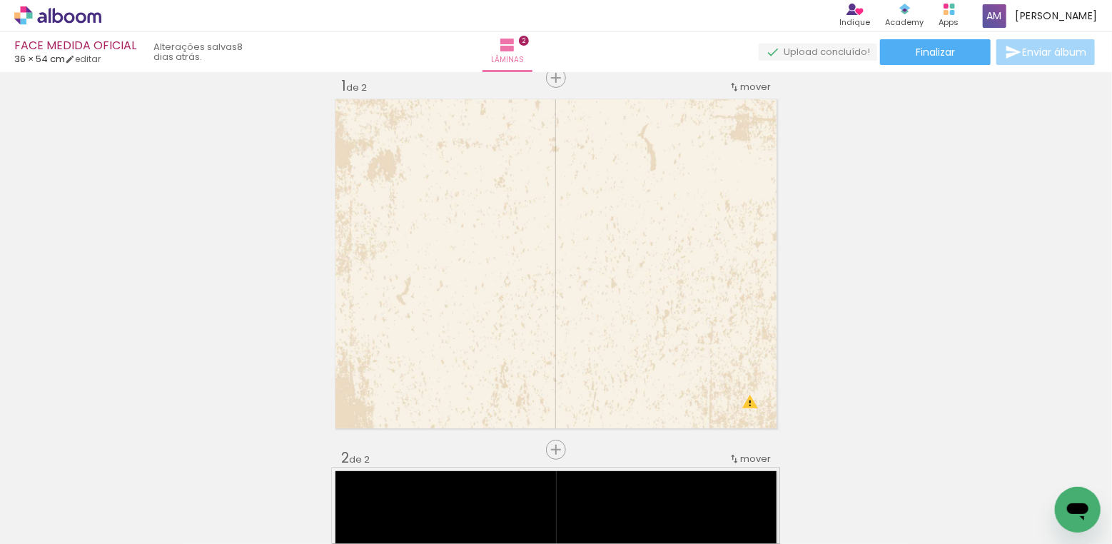
click at [196, 467] on iron-icon at bounding box center [191, 467] width 15 height 15
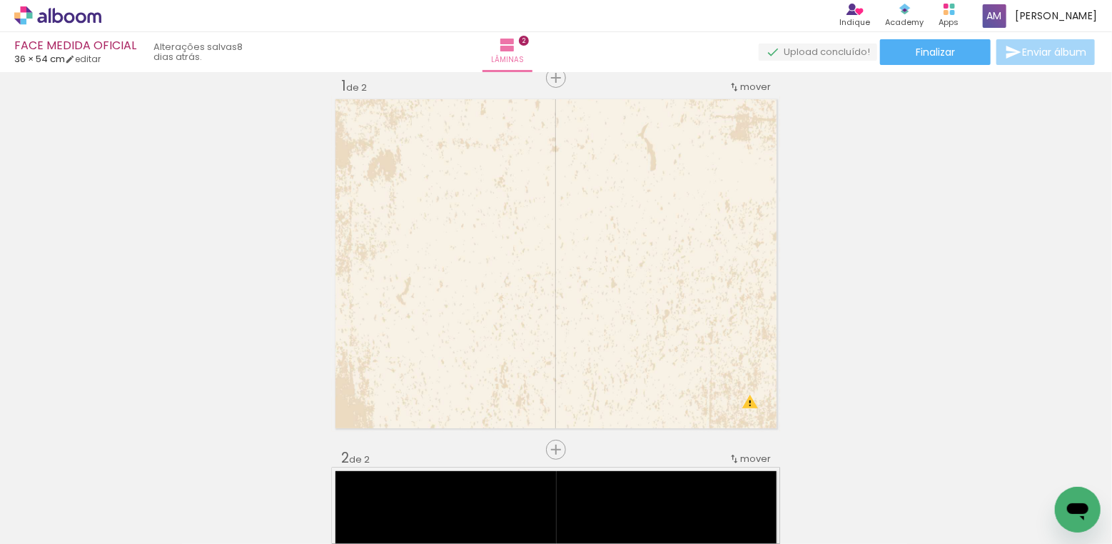
click at [60, 530] on span "Adicionar Fotos" at bounding box center [50, 525] width 43 height 16
click at [0, 0] on input "file" at bounding box center [0, 0] width 0 height 0
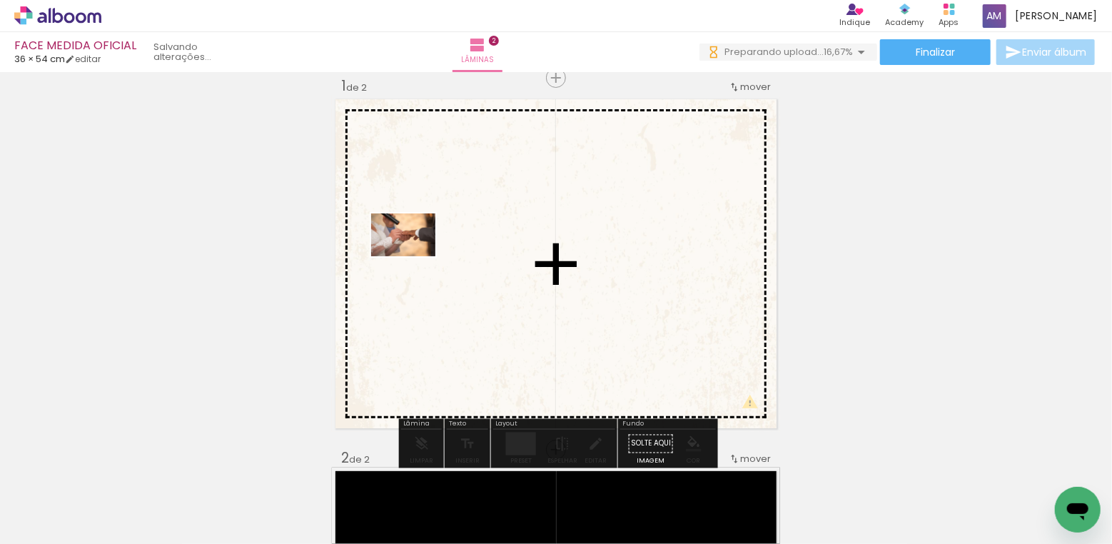
drag, startPoint x: 221, startPoint y: 498, endPoint x: 414, endPoint y: 256, distance: 309.4
click at [414, 256] on quentale-workspace at bounding box center [556, 272] width 1112 height 544
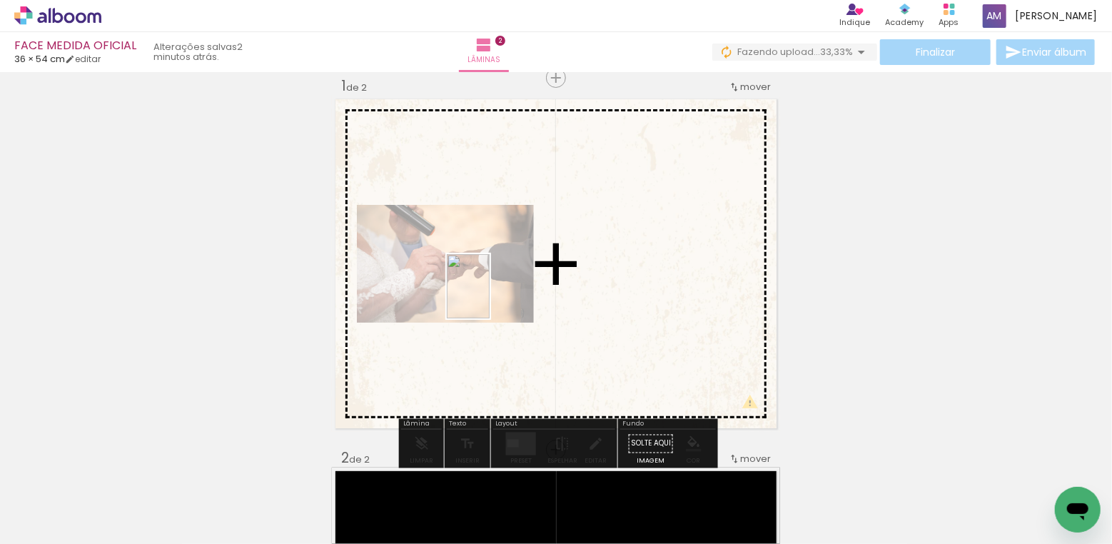
drag, startPoint x: 311, startPoint y: 492, endPoint x: 490, endPoint y: 297, distance: 264.7
click at [490, 297] on quentale-workspace at bounding box center [556, 272] width 1112 height 544
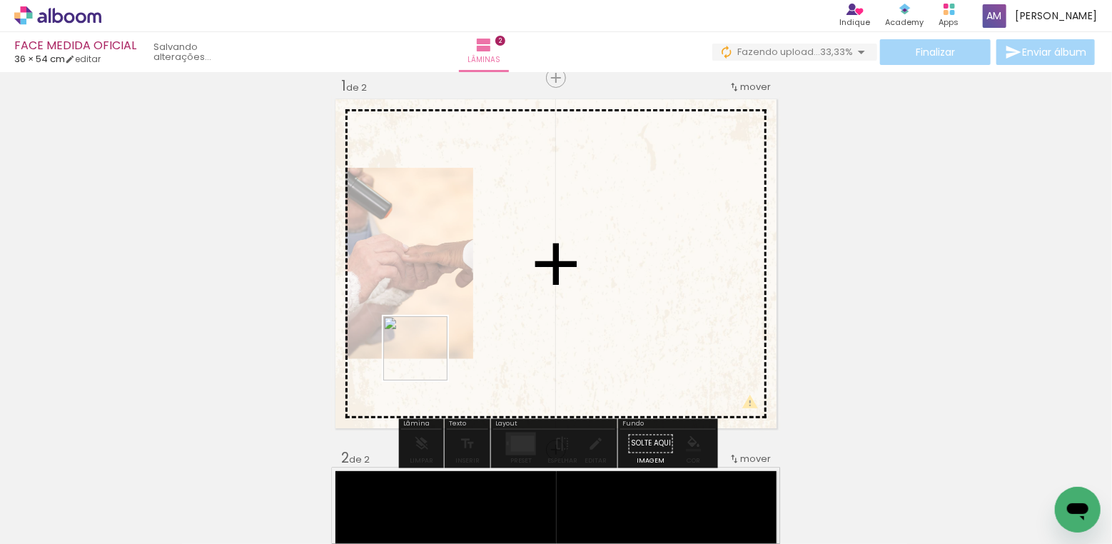
drag, startPoint x: 389, startPoint y: 499, endPoint x: 427, endPoint y: 343, distance: 160.9
click at [427, 343] on quentale-workspace at bounding box center [556, 272] width 1112 height 544
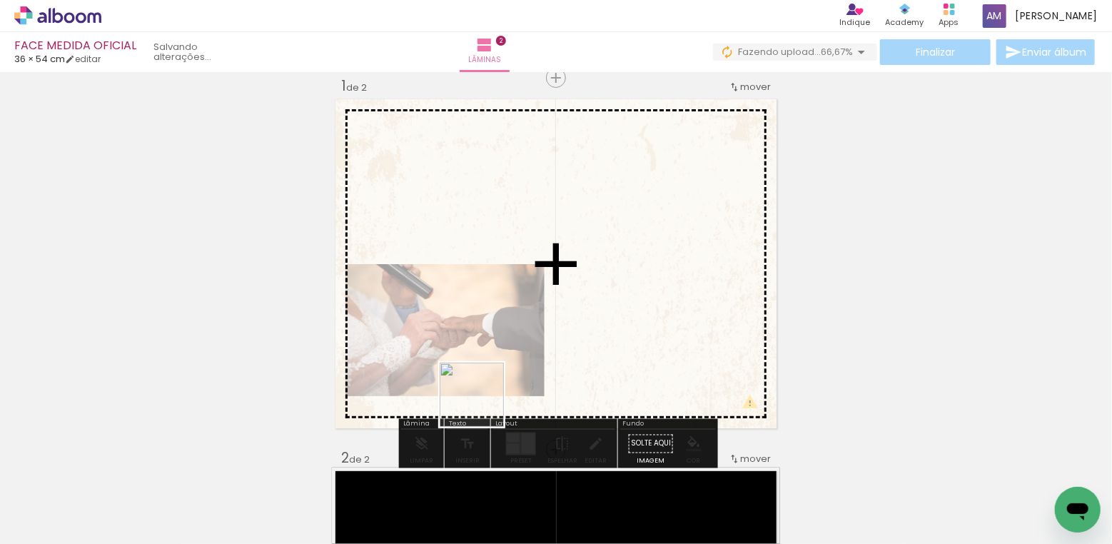
drag, startPoint x: 475, startPoint y: 505, endPoint x: 486, endPoint y: 356, distance: 149.6
click at [486, 356] on quentale-workspace at bounding box center [556, 272] width 1112 height 544
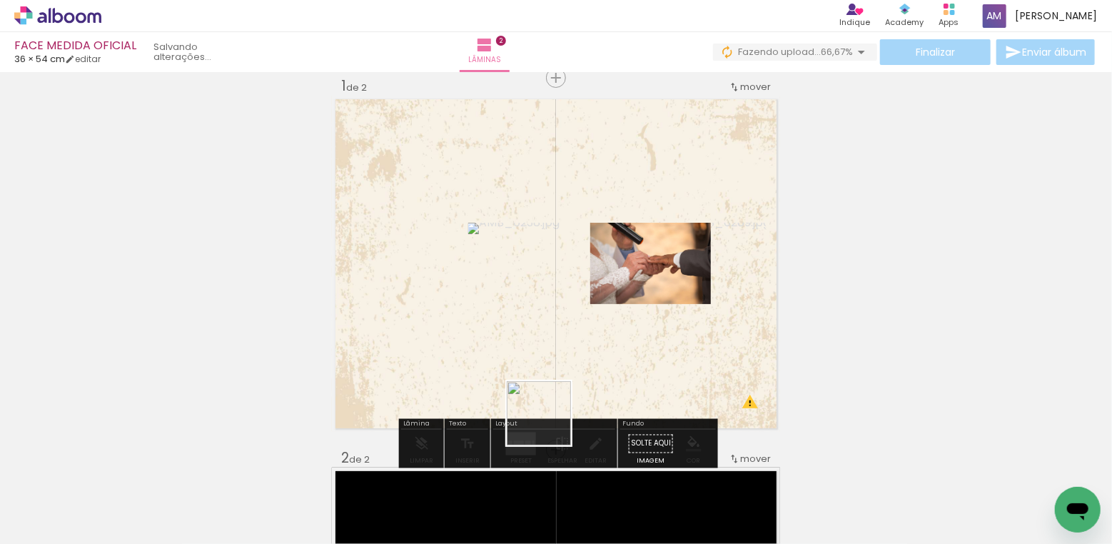
drag, startPoint x: 550, startPoint y: 490, endPoint x: 553, endPoint y: 329, distance: 161.4
click at [553, 329] on quentale-workspace at bounding box center [556, 272] width 1112 height 544
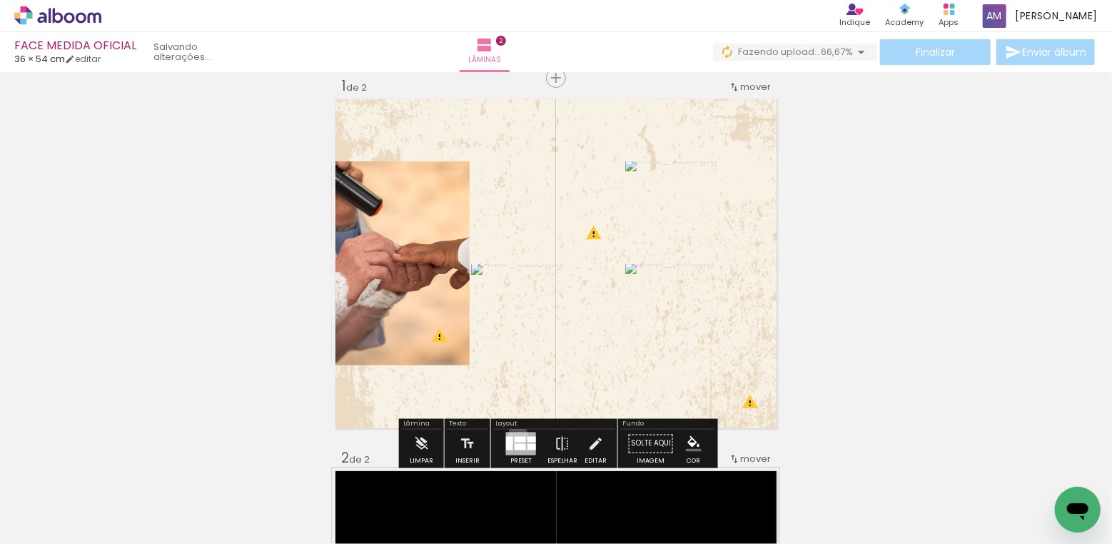
click at [515, 434] on div at bounding box center [521, 444] width 30 height 23
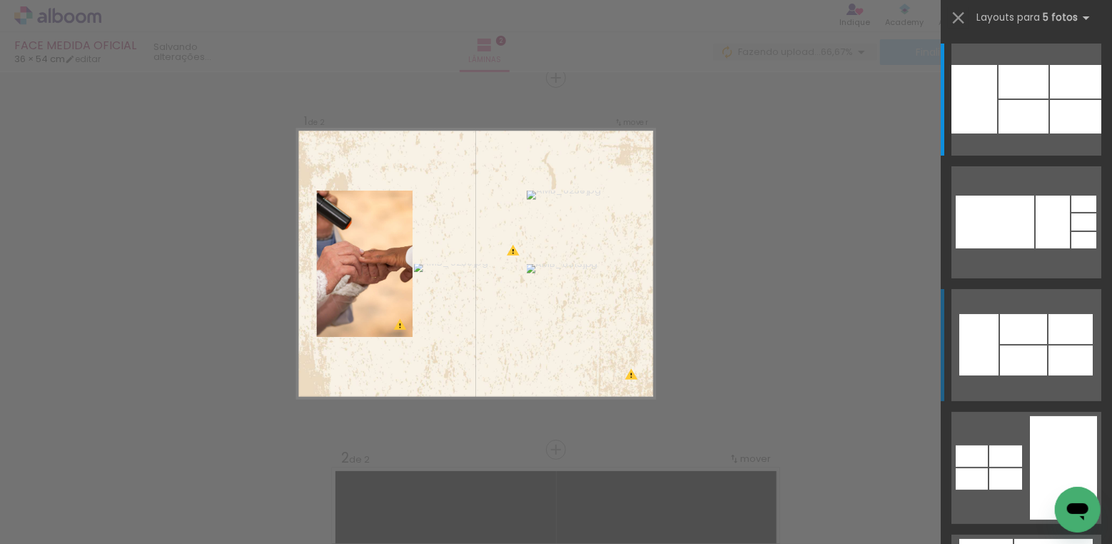
click at [1012, 349] on div at bounding box center [1023, 361] width 47 height 30
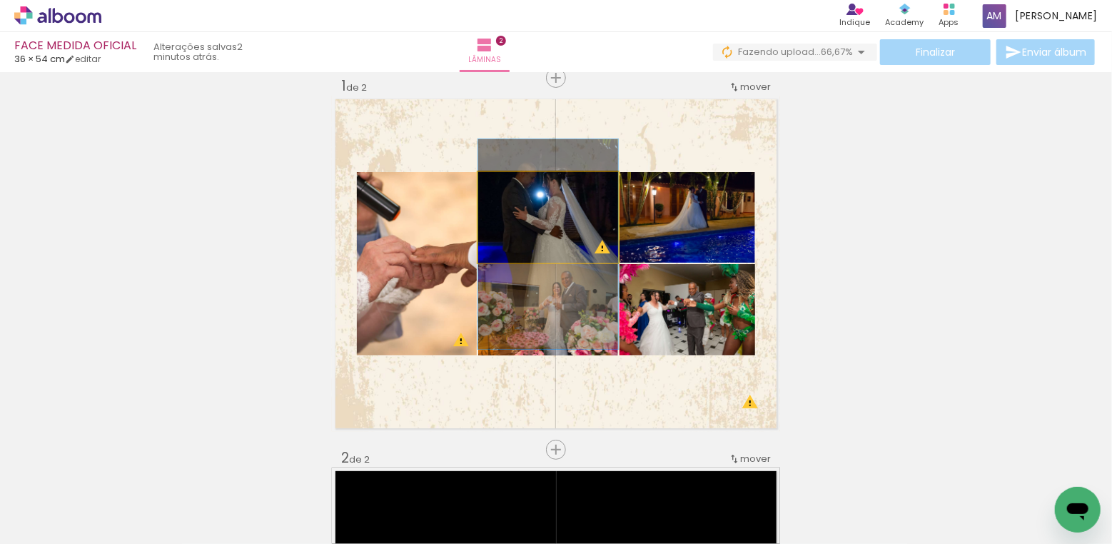
drag, startPoint x: 583, startPoint y: 212, endPoint x: 580, endPoint y: 239, distance: 27.3
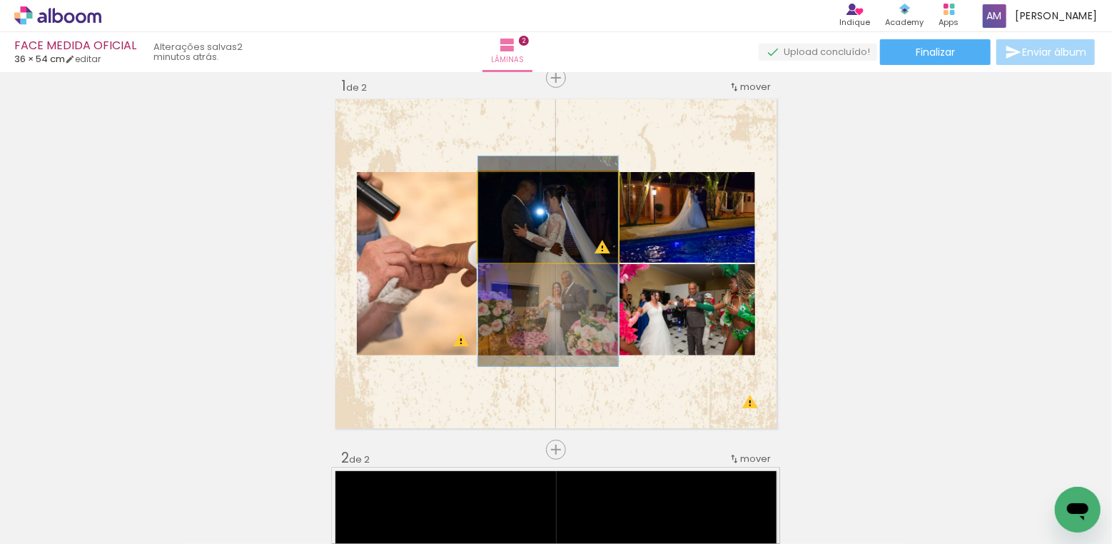
drag, startPoint x: 577, startPoint y: 215, endPoint x: 578, endPoint y: 232, distance: 17.2
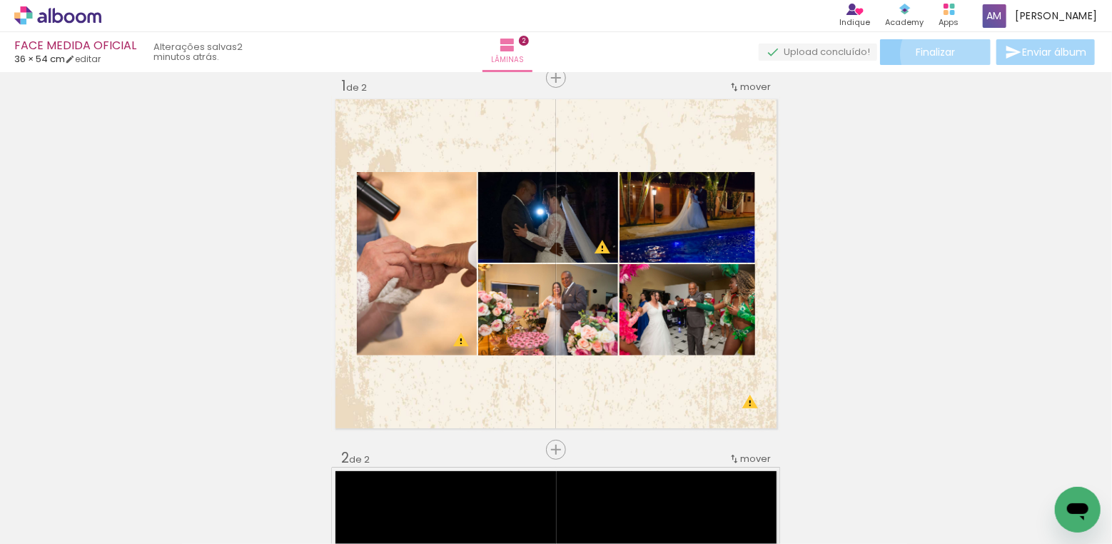
click at [942, 54] on span "Finalizar" at bounding box center [935, 52] width 39 height 10
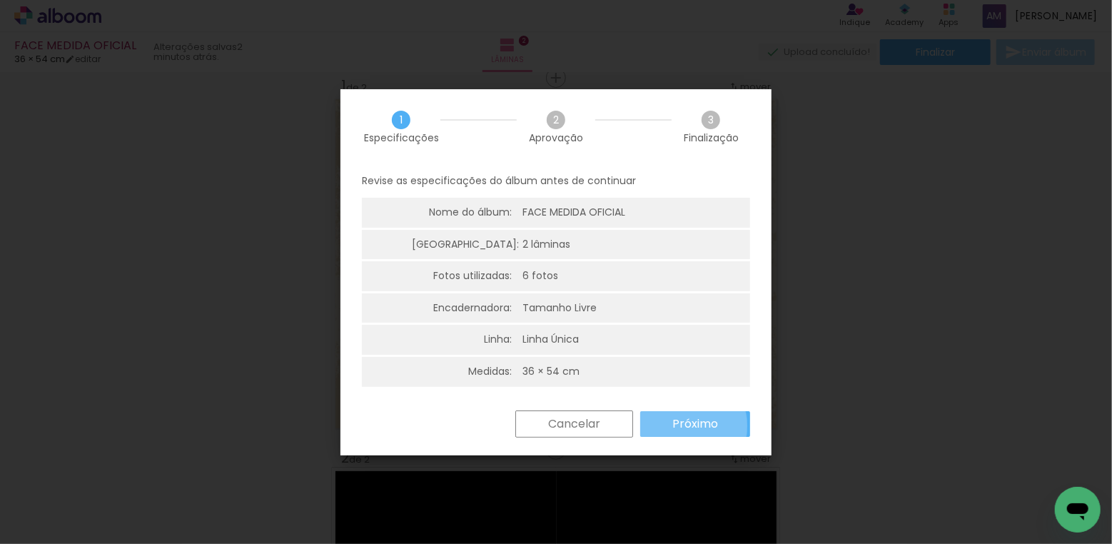
click at [0, 0] on slot "Próximo" at bounding box center [0, 0] width 0 height 0
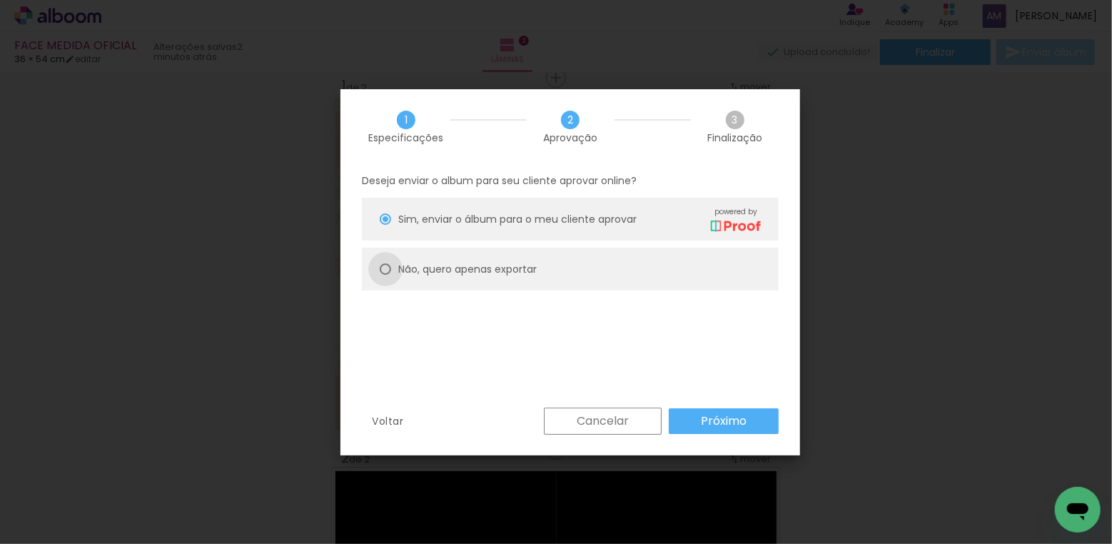
click at [390, 266] on div at bounding box center [385, 268] width 11 height 11
type paper-radio-button "on"
click at [0, 0] on slot "Próximo" at bounding box center [0, 0] width 0 height 0
type input "Alta, 300 DPI"
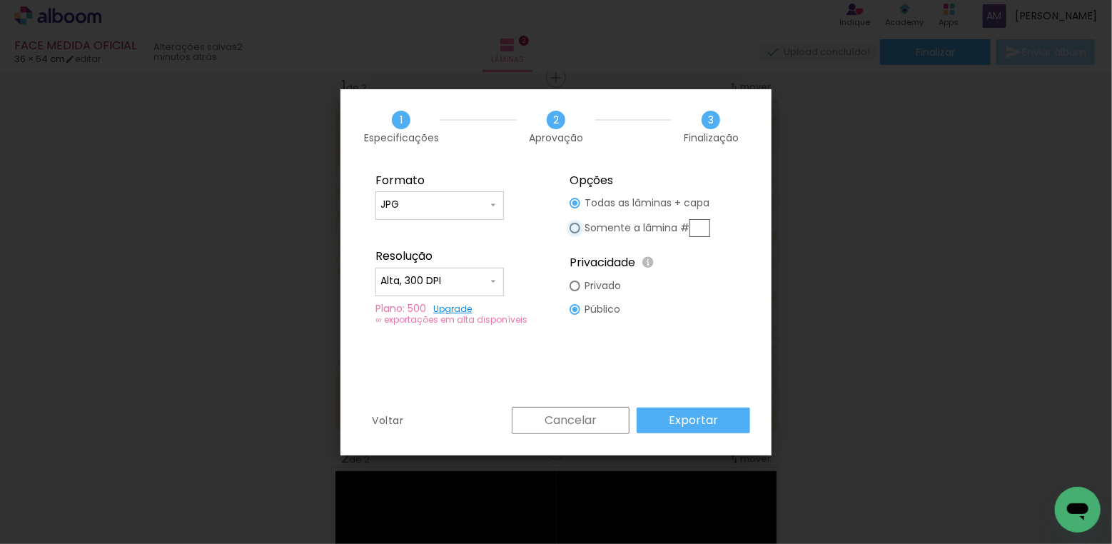
click at [575, 226] on div at bounding box center [575, 228] width 11 height 11
type paper-radio-button "on"
click at [709, 233] on input "text" at bounding box center [700, 228] width 21 height 18
type input "1"
click at [0, 0] on slot "Exportar" at bounding box center [0, 0] width 0 height 0
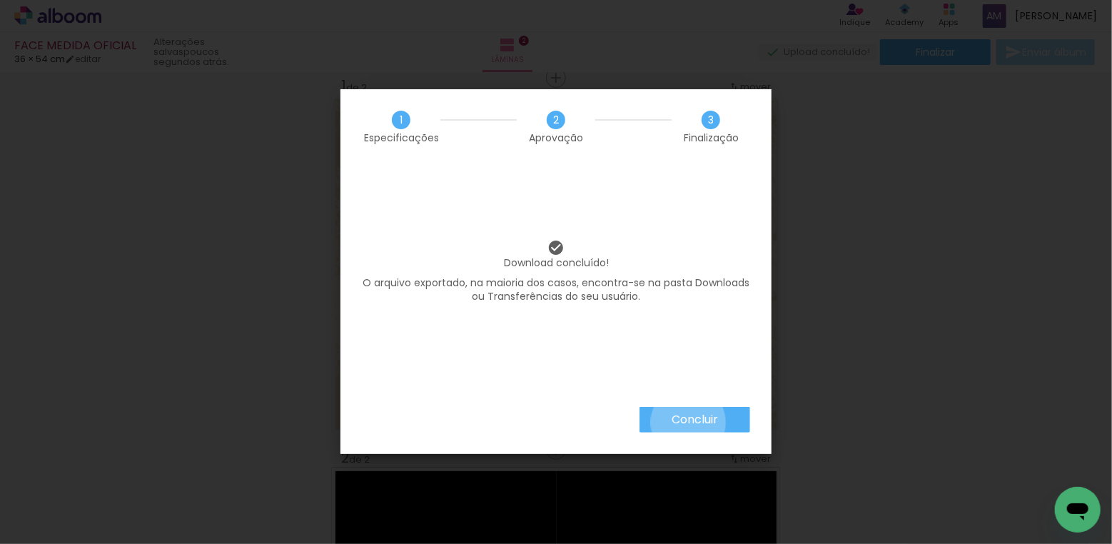
click at [0, 0] on slot "Concluir" at bounding box center [0, 0] width 0 height 0
